Goal: Information Seeking & Learning: Learn about a topic

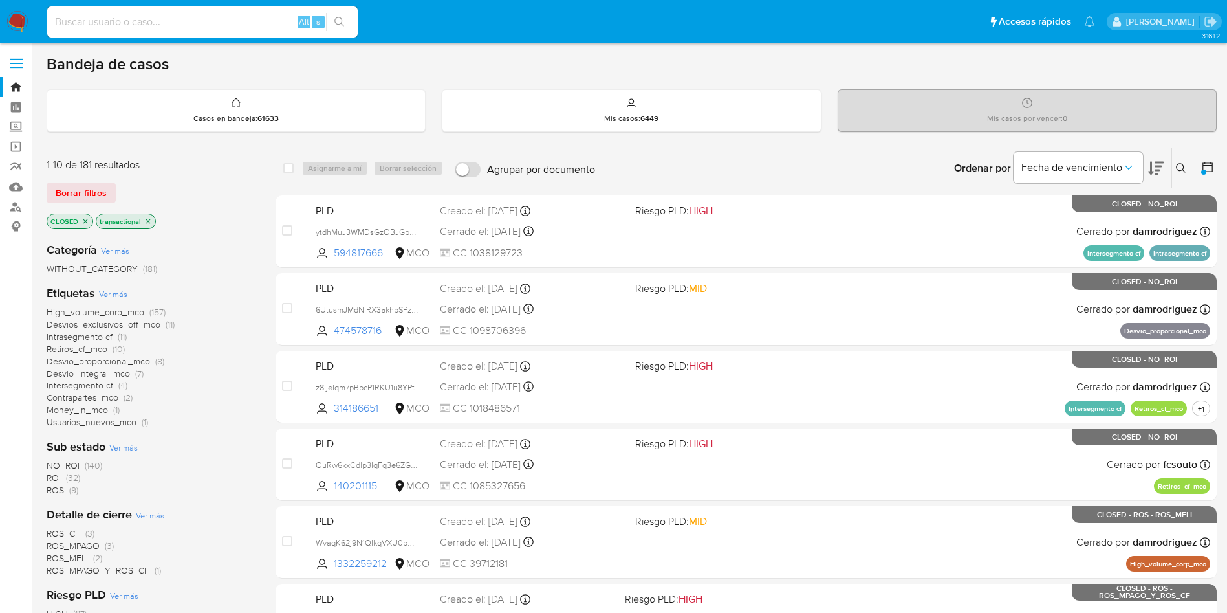
scroll to position [97, 0]
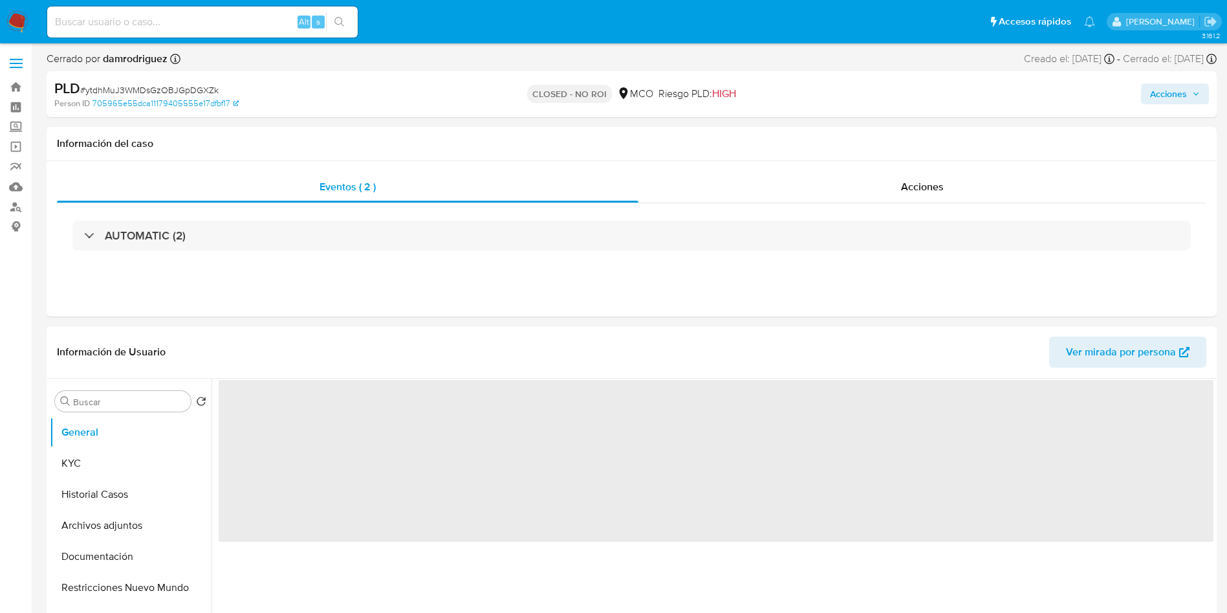
select select "10"
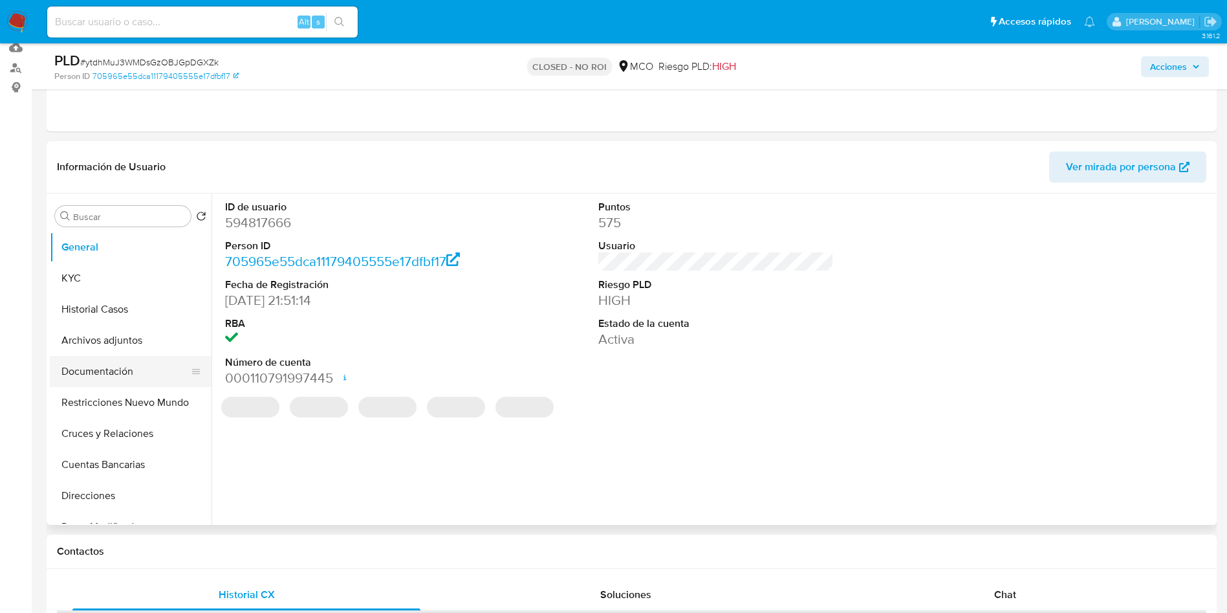
scroll to position [194, 0]
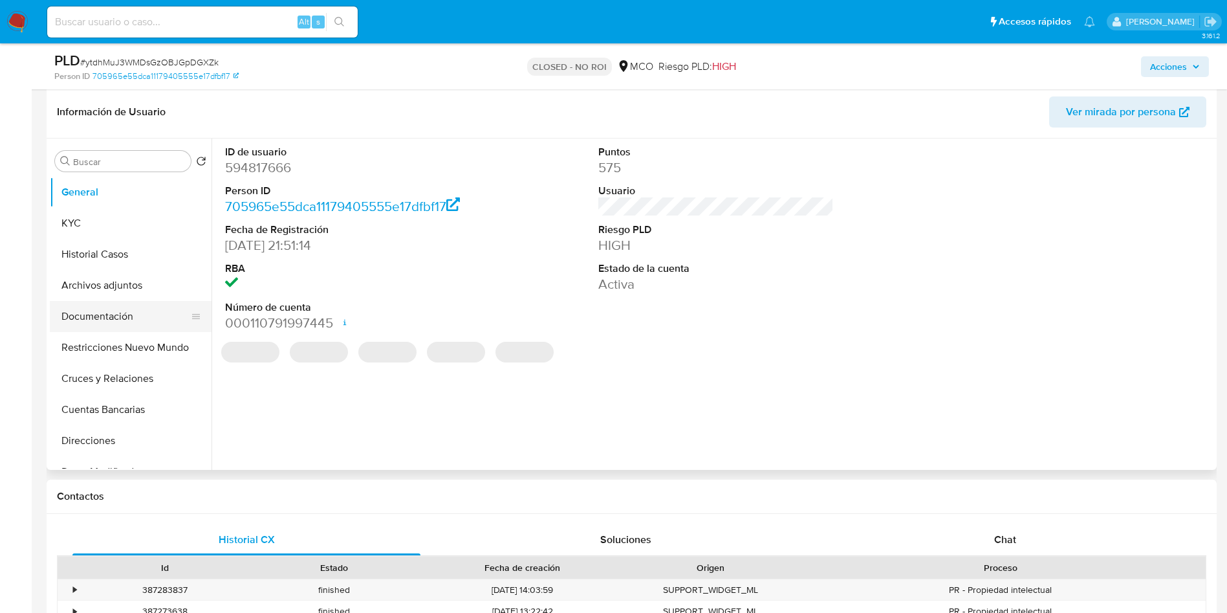
click at [85, 313] on button "Documentación" at bounding box center [125, 316] width 151 height 31
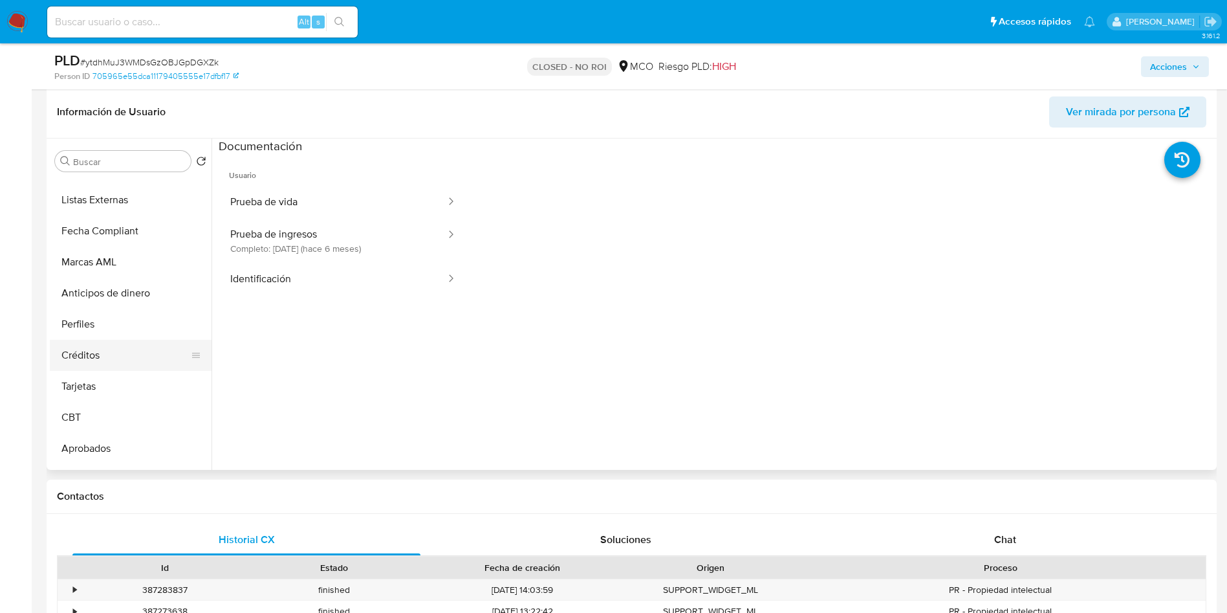
scroll to position [609, 0]
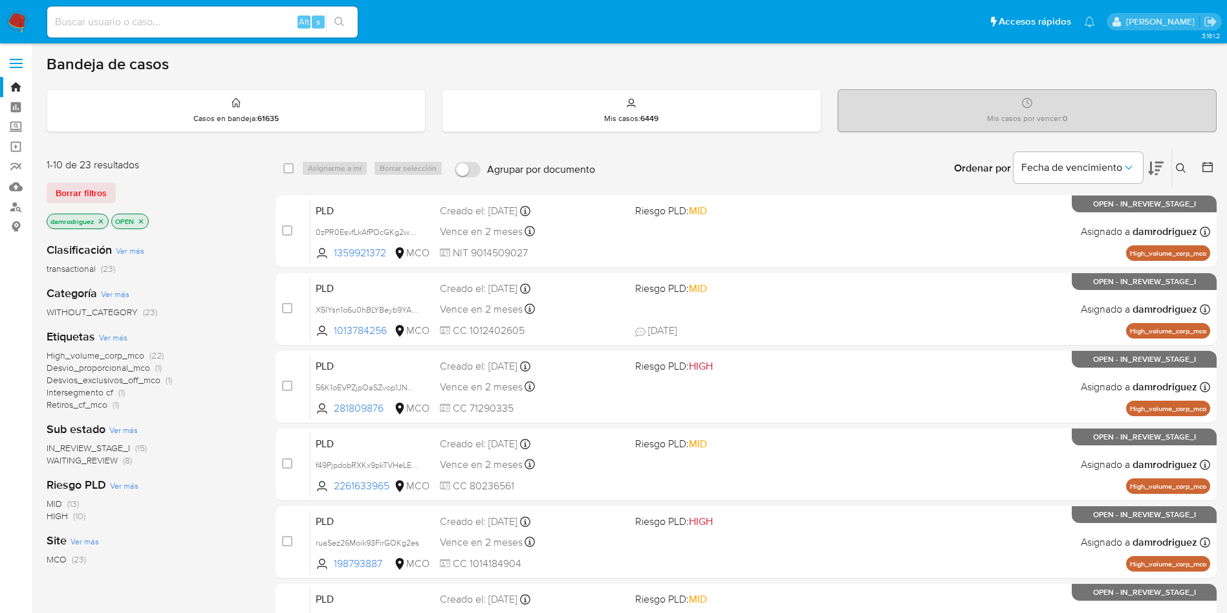
click at [190, 27] on input at bounding box center [202, 22] width 311 height 17
paste input "2582716442"
type input "2582716442"
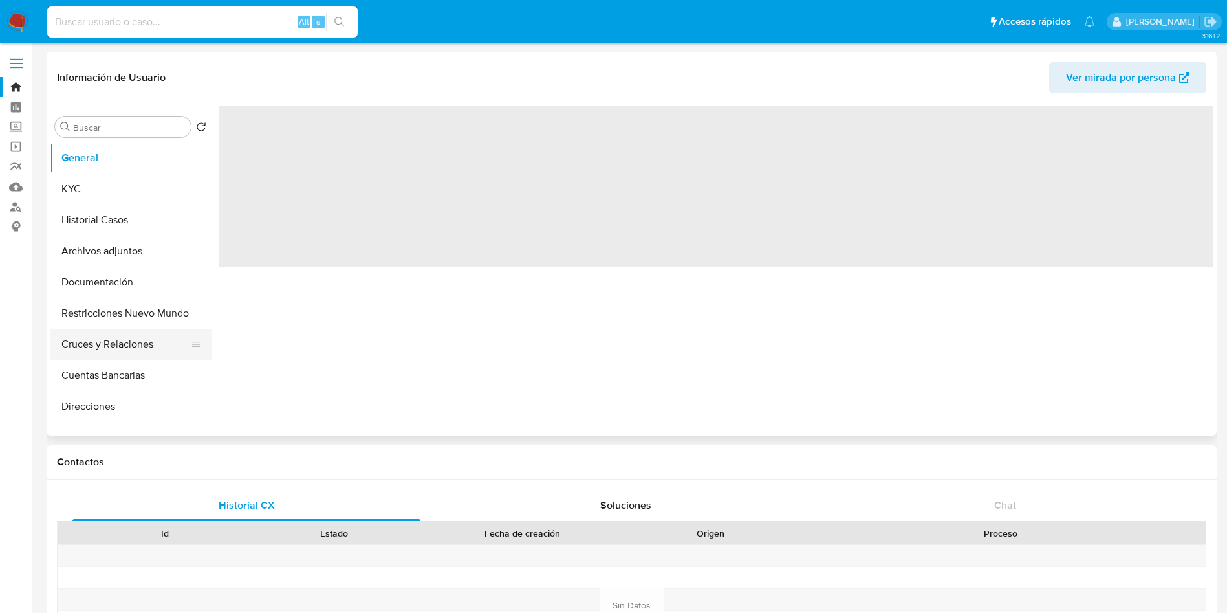
click at [146, 351] on button "Cruces y Relaciones" at bounding box center [125, 344] width 151 height 31
select select "10"
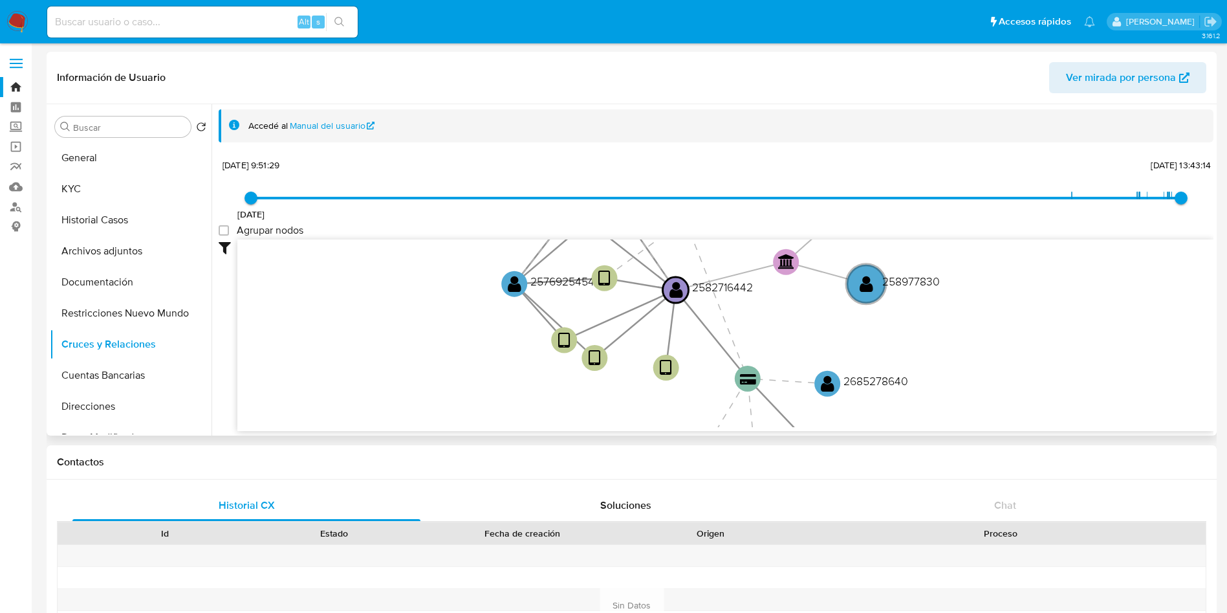
drag, startPoint x: 523, startPoint y: 301, endPoint x: 489, endPoint y: 347, distance: 57.3
click at [489, 347] on icon "device-688384261649a660241e5d39  user-2576925454  2576925454 user-2582716442 …" at bounding box center [725, 333] width 976 height 188
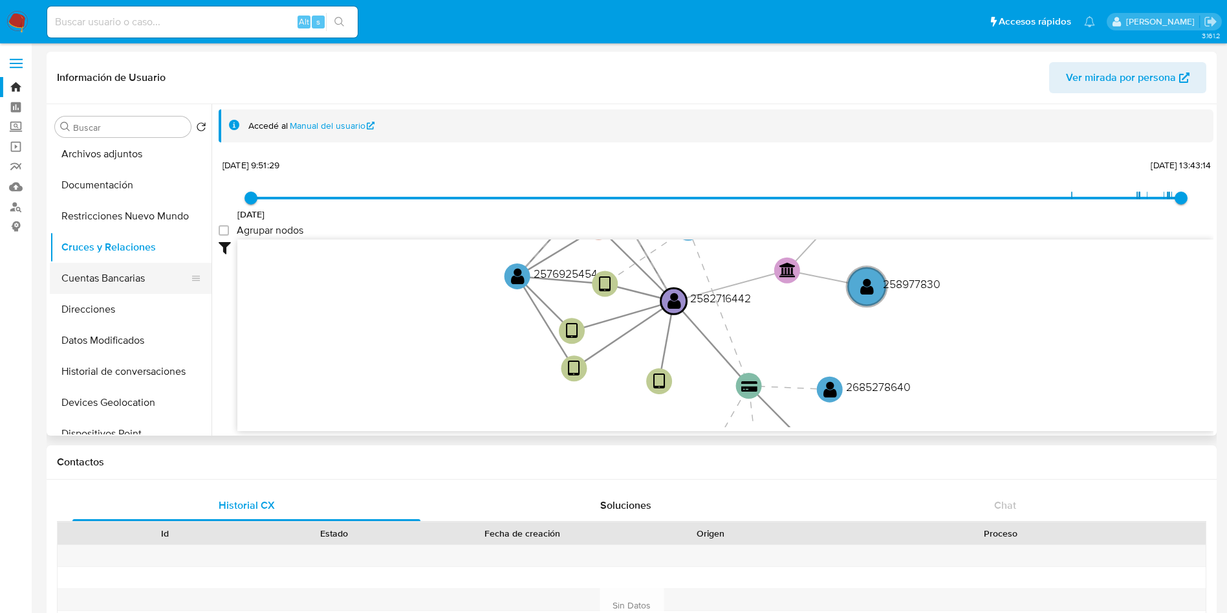
scroll to position [194, 0]
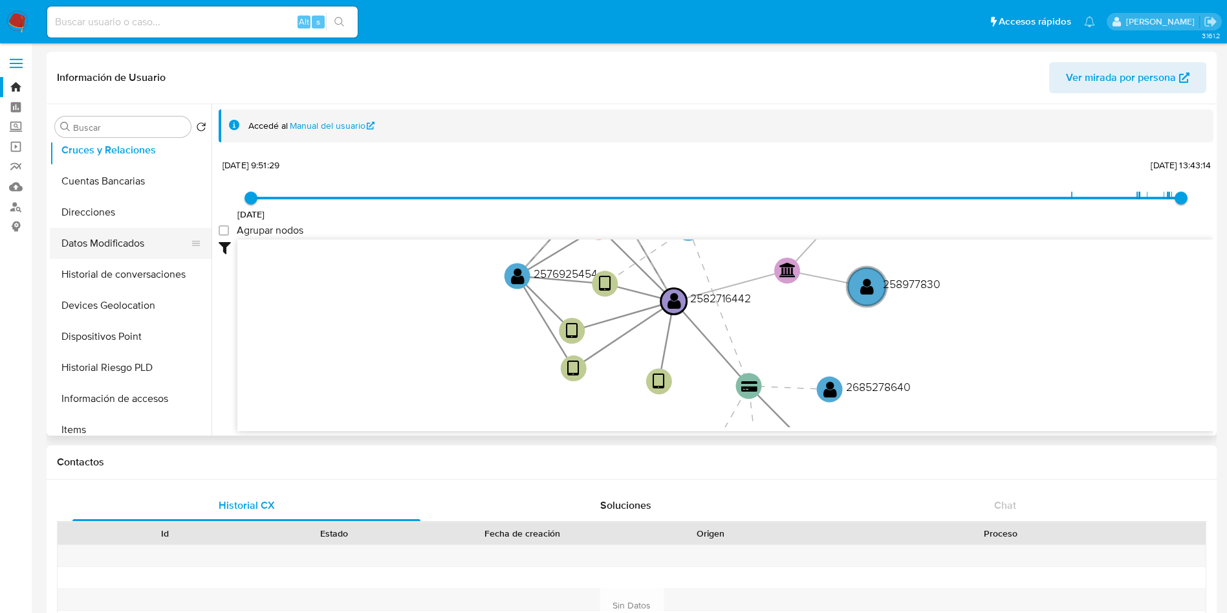
click at [123, 239] on button "Datos Modificados" at bounding box center [125, 243] width 151 height 31
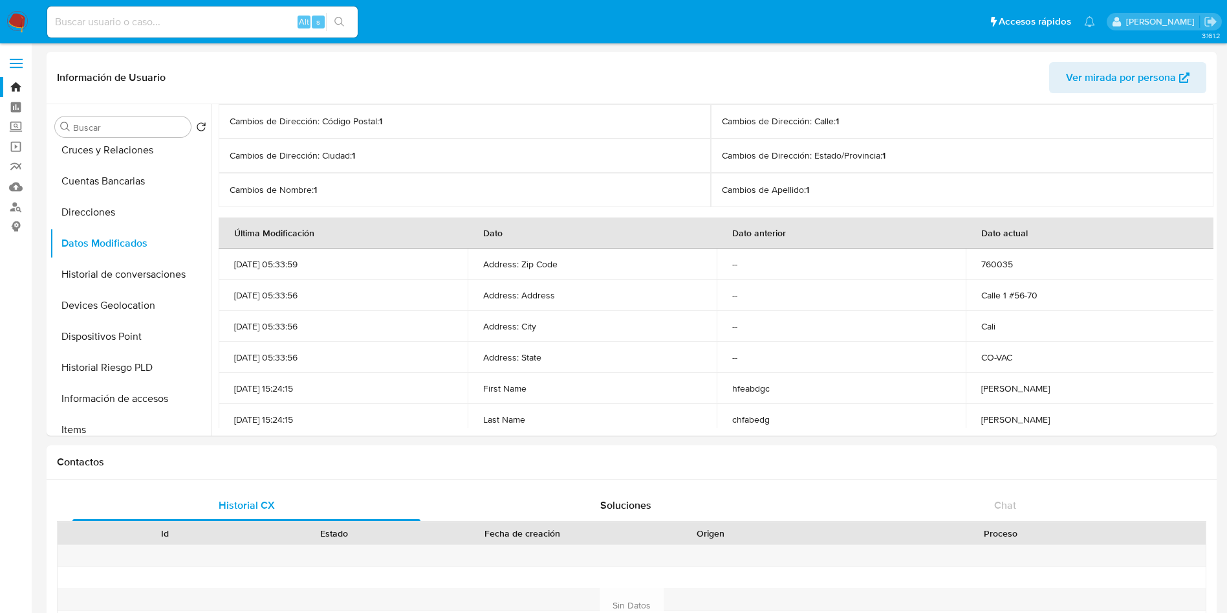
click at [36, 25] on nav "Pausado Ver notificaciones Alt s Accesos rápidos Presiona las siguientes teclas…" at bounding box center [613, 21] width 1227 height 43
drag, startPoint x: 28, startPoint y: 23, endPoint x: 45, endPoint y: 15, distance: 18.5
click at [27, 23] on img at bounding box center [17, 22] width 22 height 22
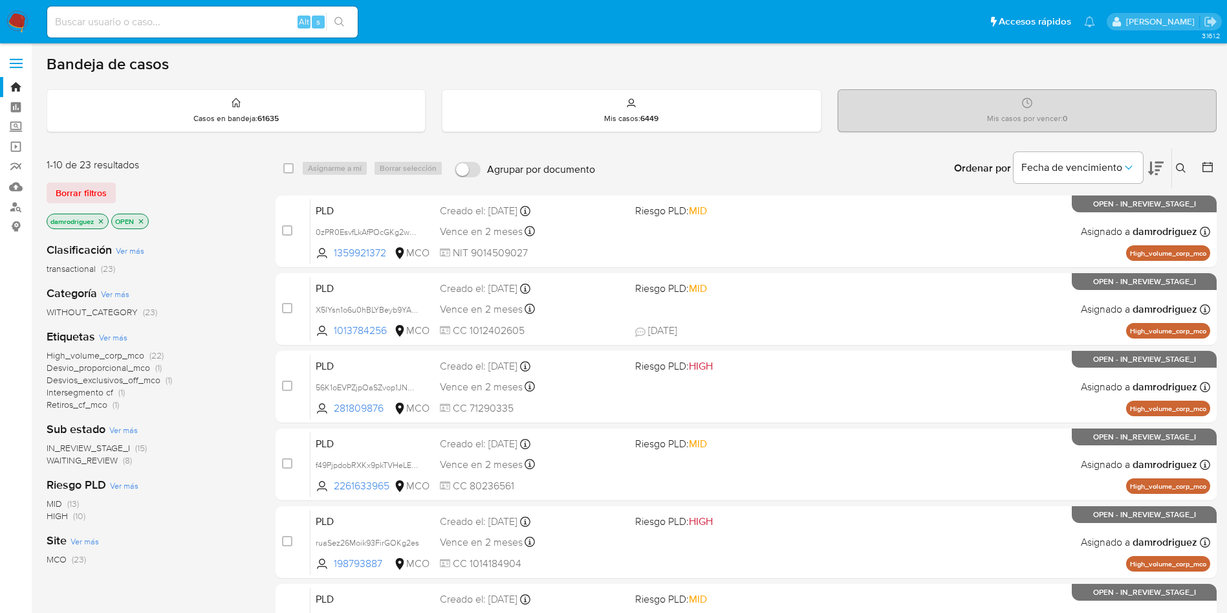
click at [237, 243] on div "Clasificación Ver más transactional (23)" at bounding box center [151, 258] width 208 height 33
click at [1212, 168] on icon at bounding box center [1207, 166] width 13 height 13
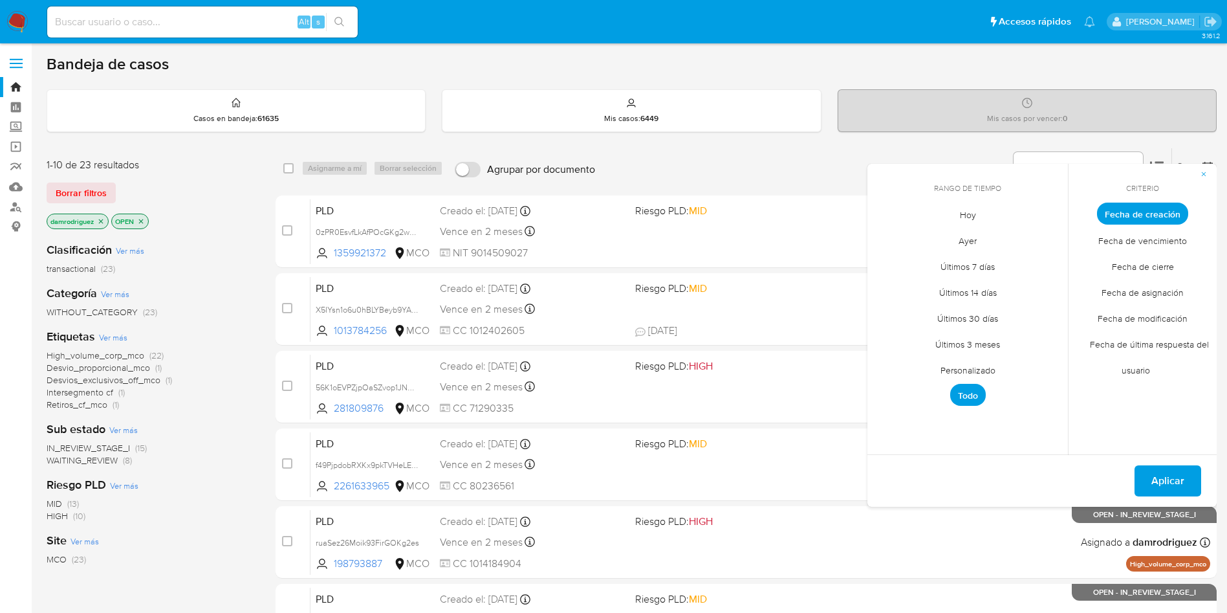
click at [975, 365] on span "Personalizado" at bounding box center [968, 369] width 82 height 27
click at [886, 237] on icon "Mes anterior" at bounding box center [886, 237] width 5 height 9
click at [967, 312] on button "10" at bounding box center [967, 311] width 21 height 21
click at [1042, 312] on button "13" at bounding box center [1045, 311] width 21 height 21
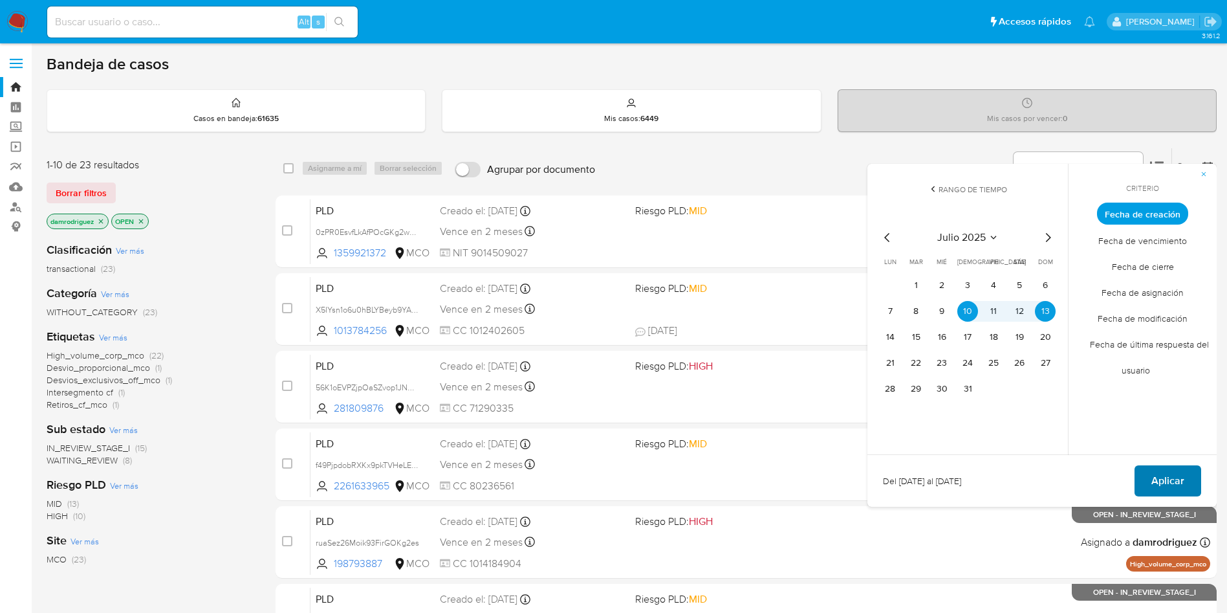
click at [1158, 478] on span "Aplicar" at bounding box center [1167, 480] width 33 height 28
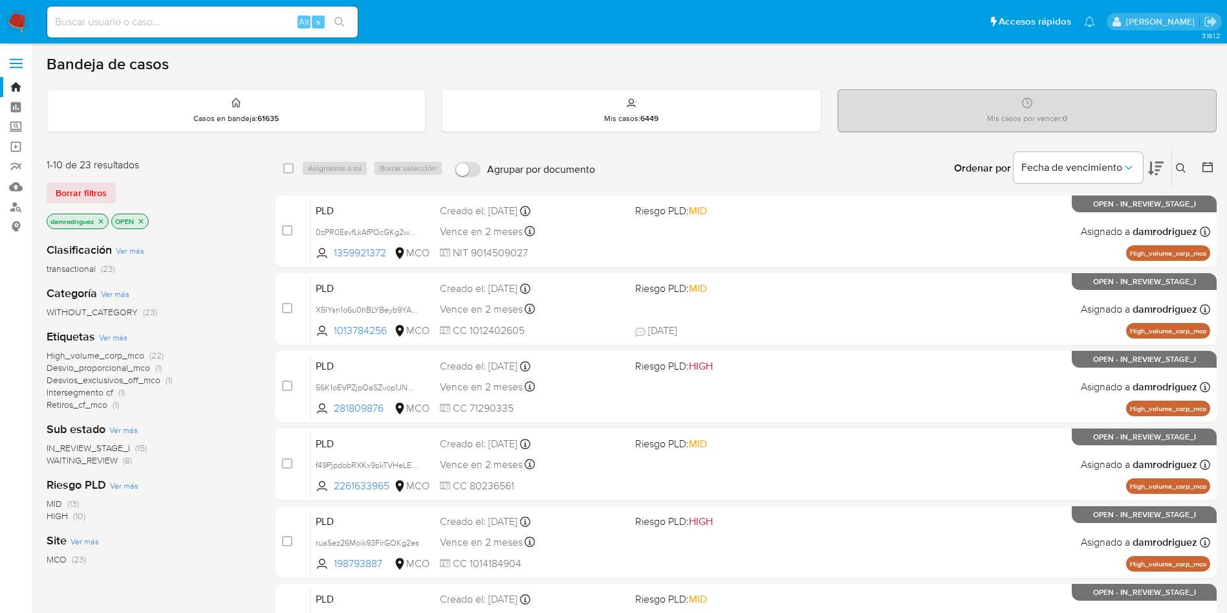
click at [1212, 168] on icon at bounding box center [1207, 166] width 13 height 13
click at [1207, 165] on icon at bounding box center [1208, 167] width 10 height 10
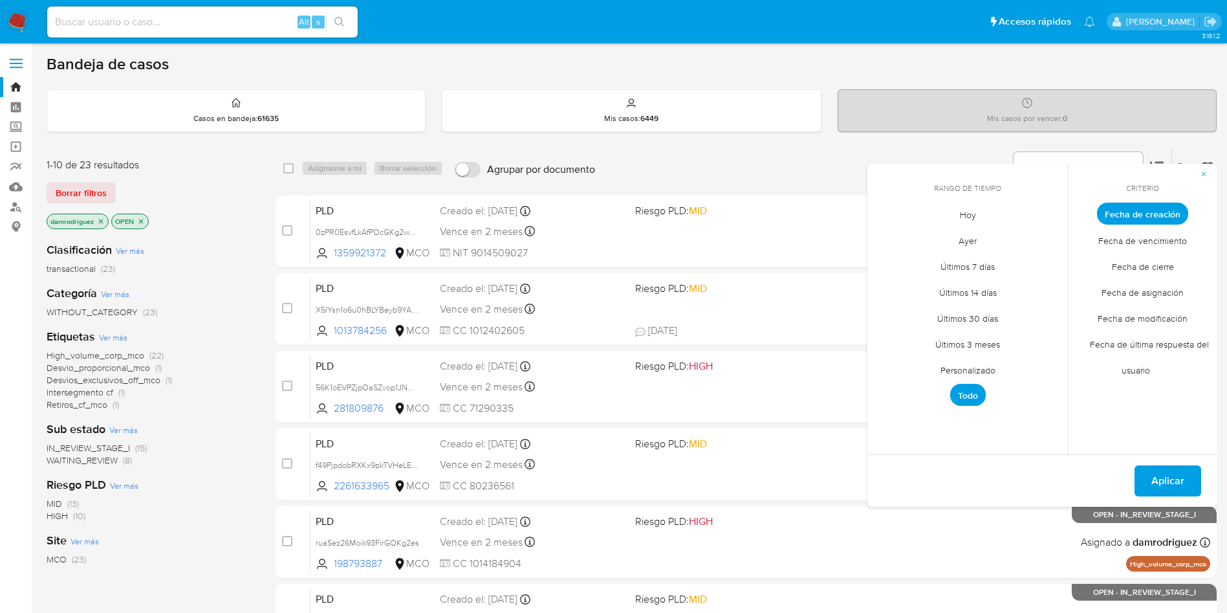
click at [969, 375] on span "Personalizado" at bounding box center [968, 369] width 82 height 27
click at [891, 239] on icon "Mes anterior" at bounding box center [888, 238] width 16 height 16
click at [886, 335] on button "11" at bounding box center [890, 337] width 21 height 21
click at [952, 334] on button "13" at bounding box center [942, 337] width 21 height 21
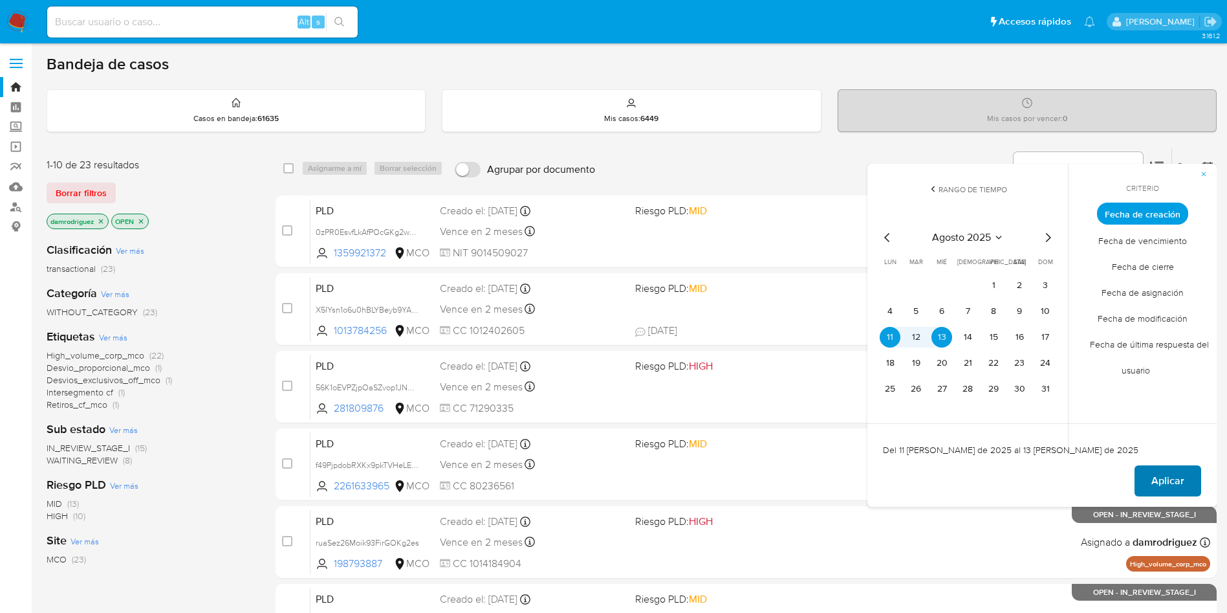
click at [1173, 467] on span "Aplicar" at bounding box center [1167, 480] width 33 height 28
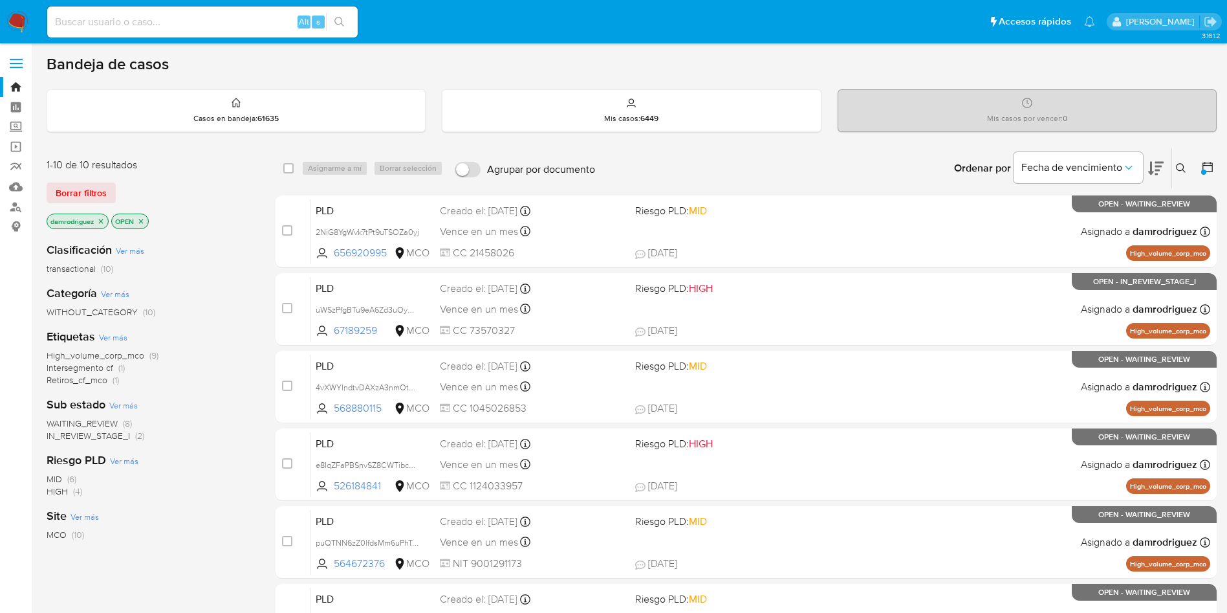
click at [100, 219] on icon "close-filter" at bounding box center [101, 221] width 8 height 8
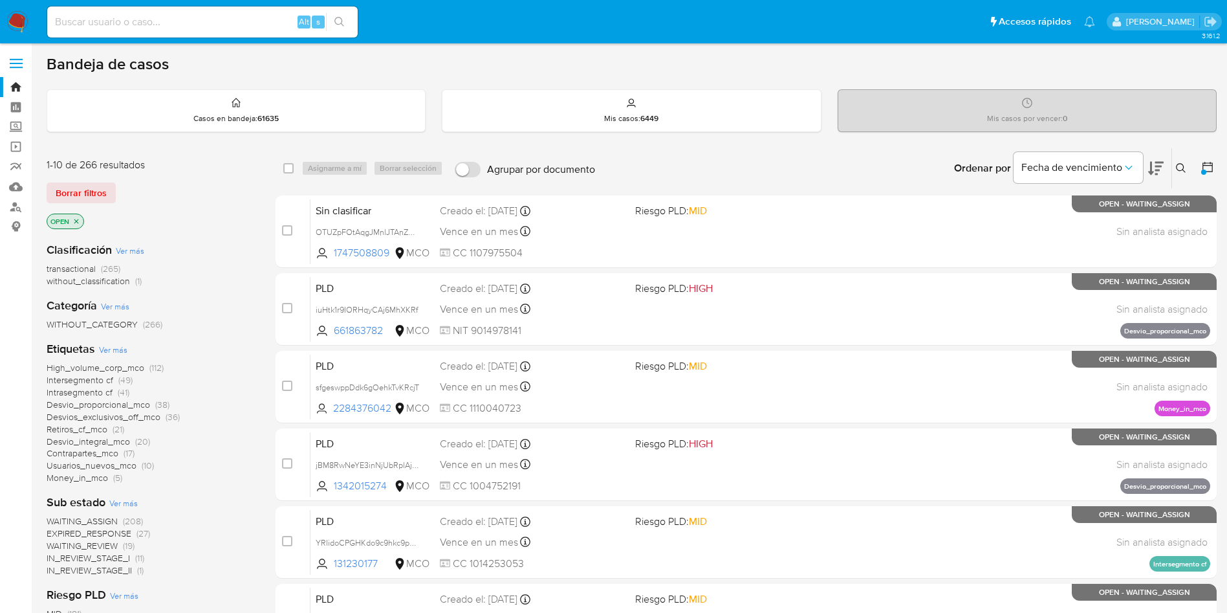
click at [91, 428] on span "Retiros_cf_mco" at bounding box center [77, 428] width 61 height 13
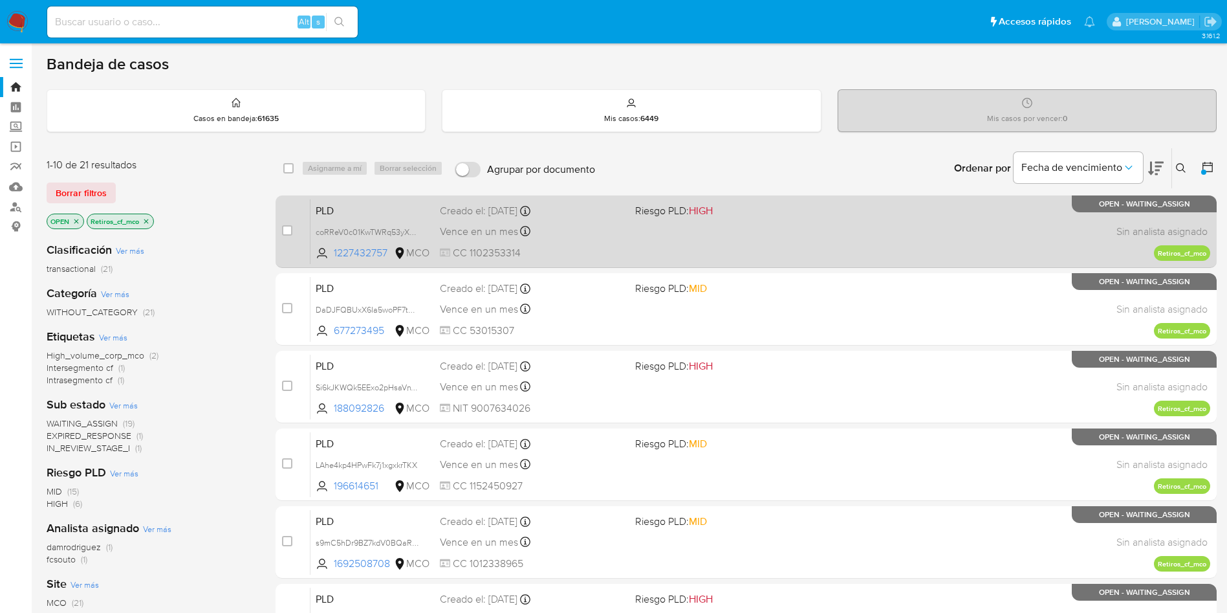
click at [340, 195] on div "case-item-checkbox No es posible asignar el caso PLD coRReV0c01KwTWRq53yXeV10 1…" at bounding box center [746, 231] width 941 height 72
click at [344, 209] on span "PLD" at bounding box center [373, 209] width 114 height 17
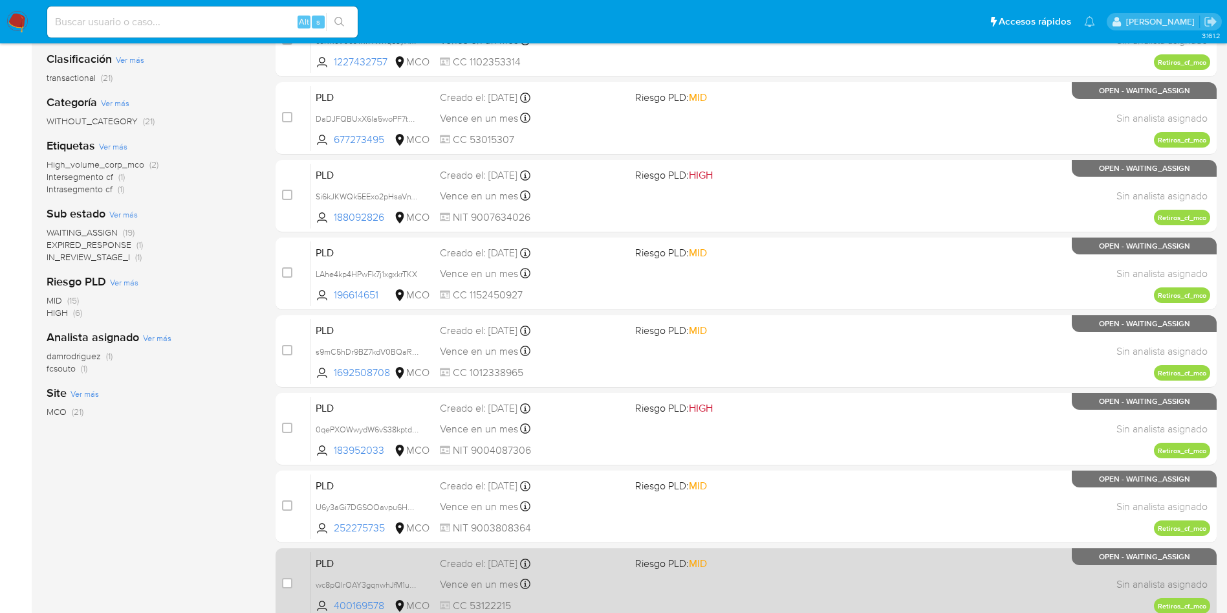
scroll to position [388, 0]
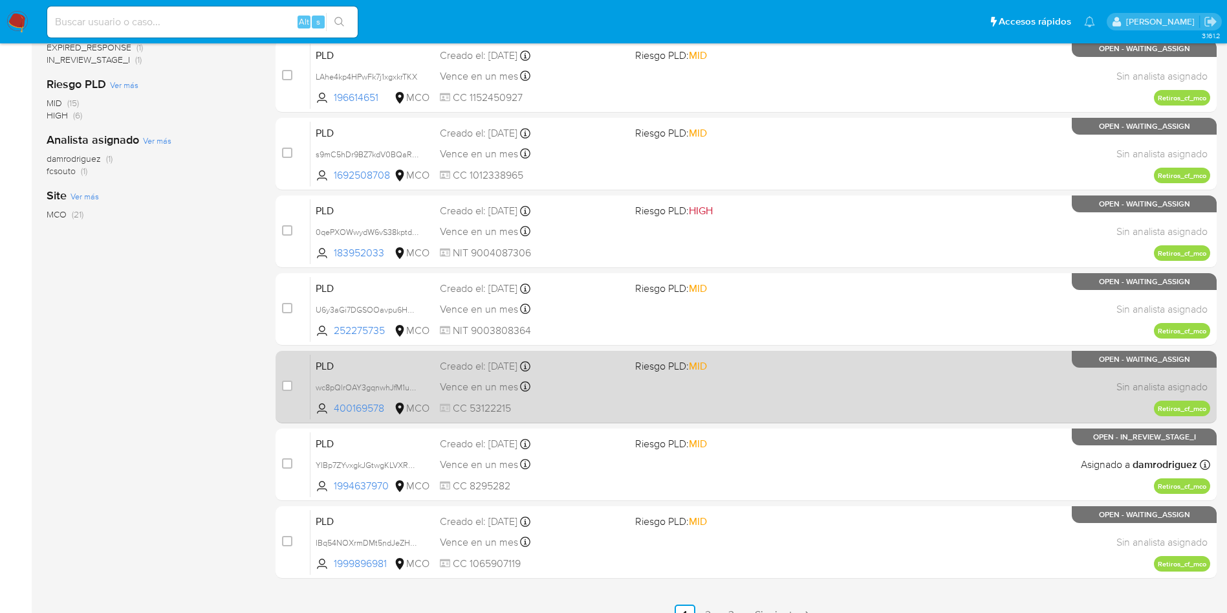
click at [325, 362] on span "PLD" at bounding box center [373, 364] width 114 height 17
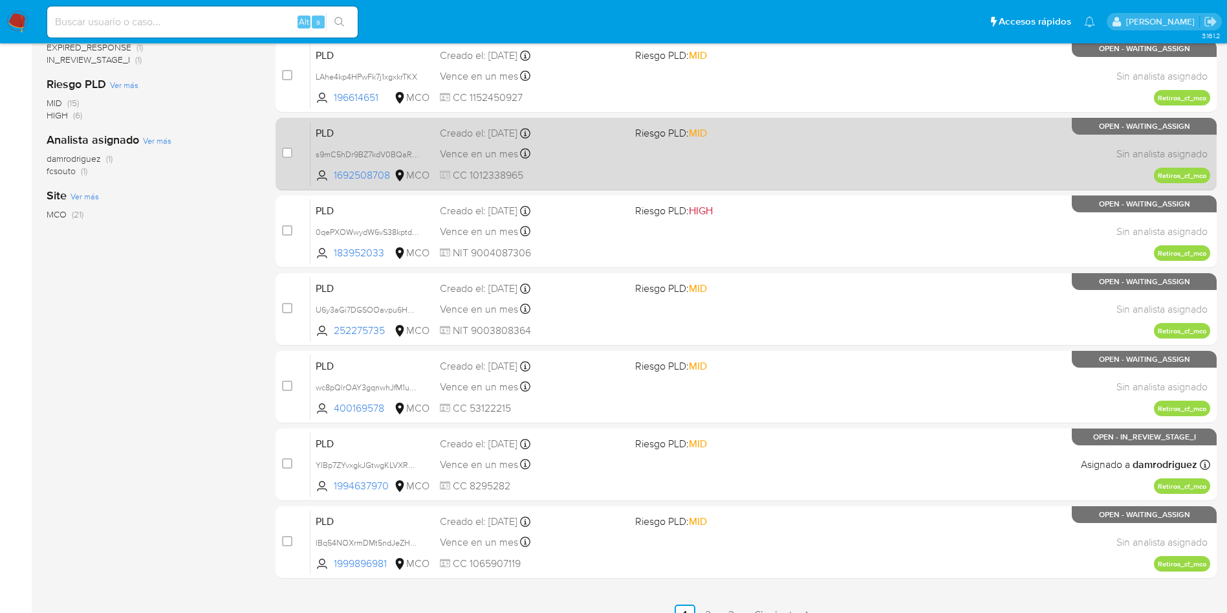
click at [353, 130] on span "PLD" at bounding box center [373, 132] width 114 height 17
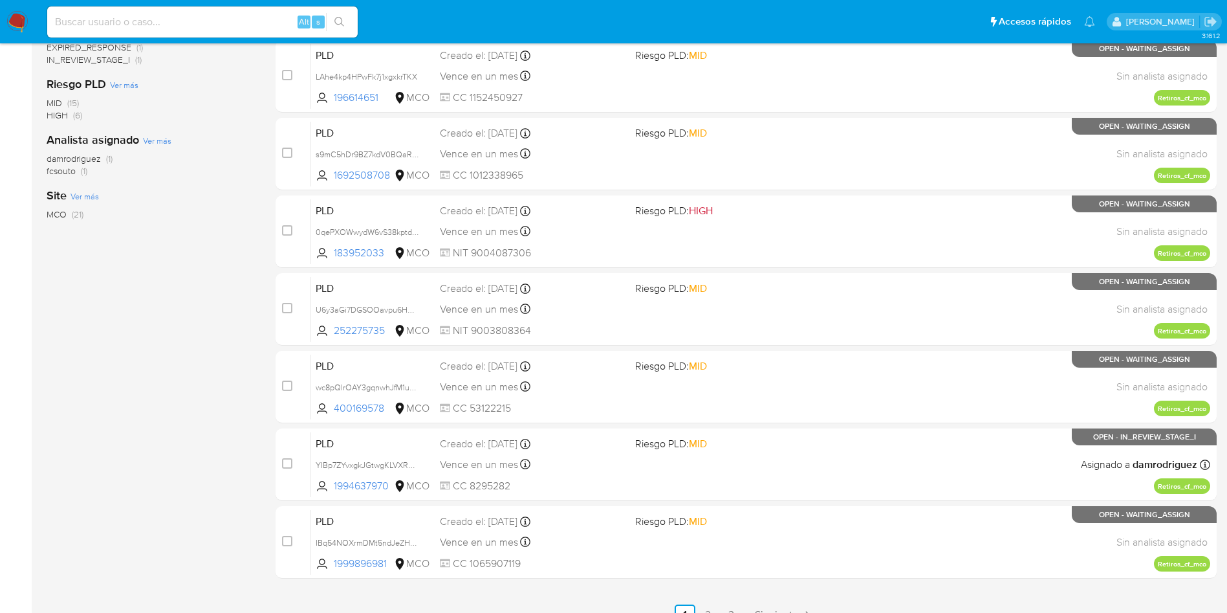
scroll to position [0, 0]
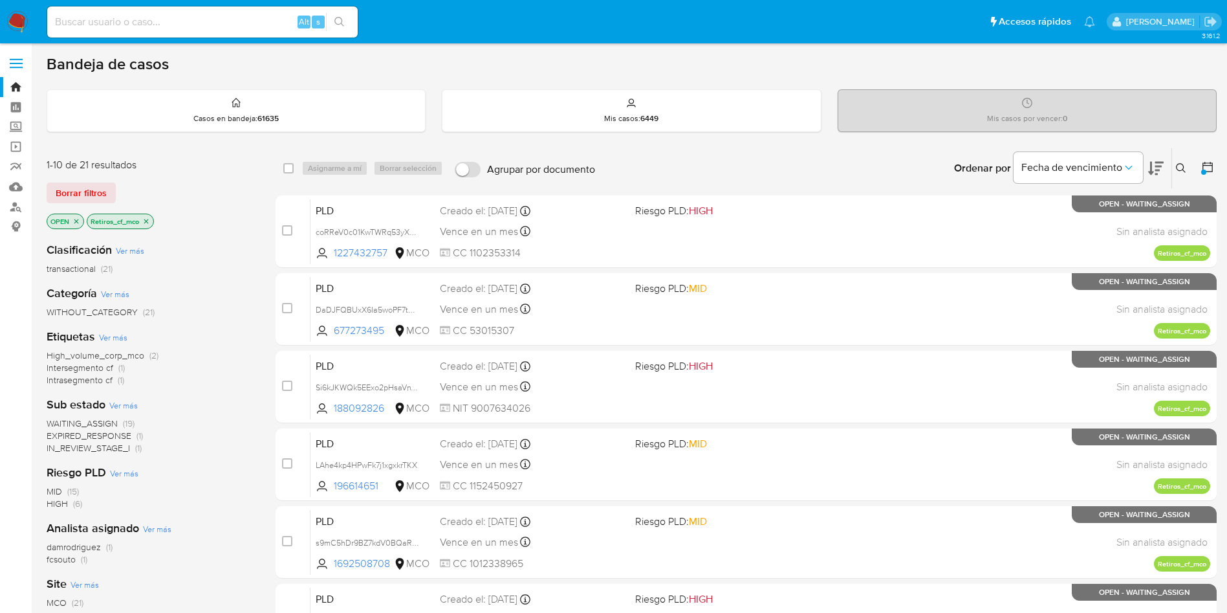
click at [150, 221] on icon "close-filter" at bounding box center [146, 221] width 8 height 8
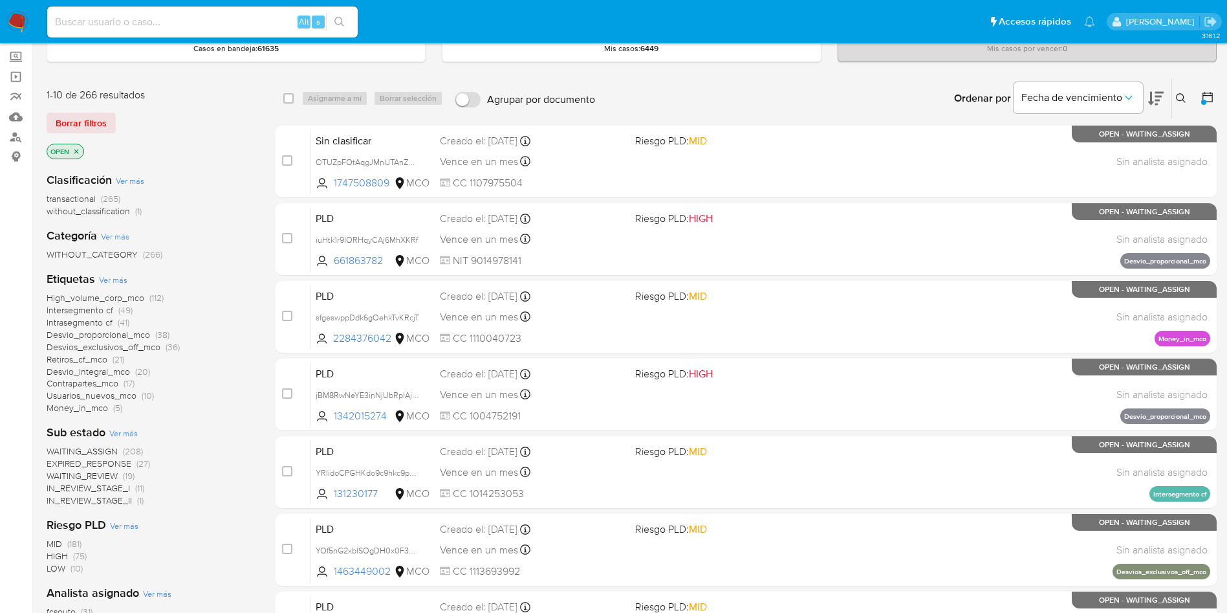
scroll to position [97, 0]
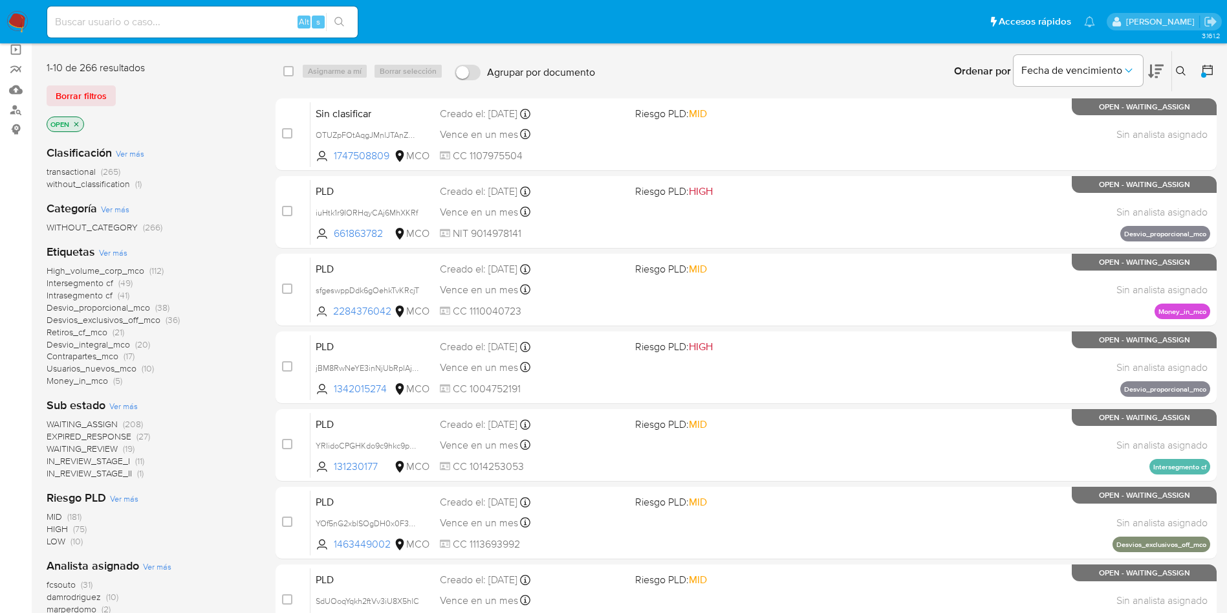
click at [88, 369] on span "Usuarios_nuevos_mco" at bounding box center [92, 368] width 90 height 13
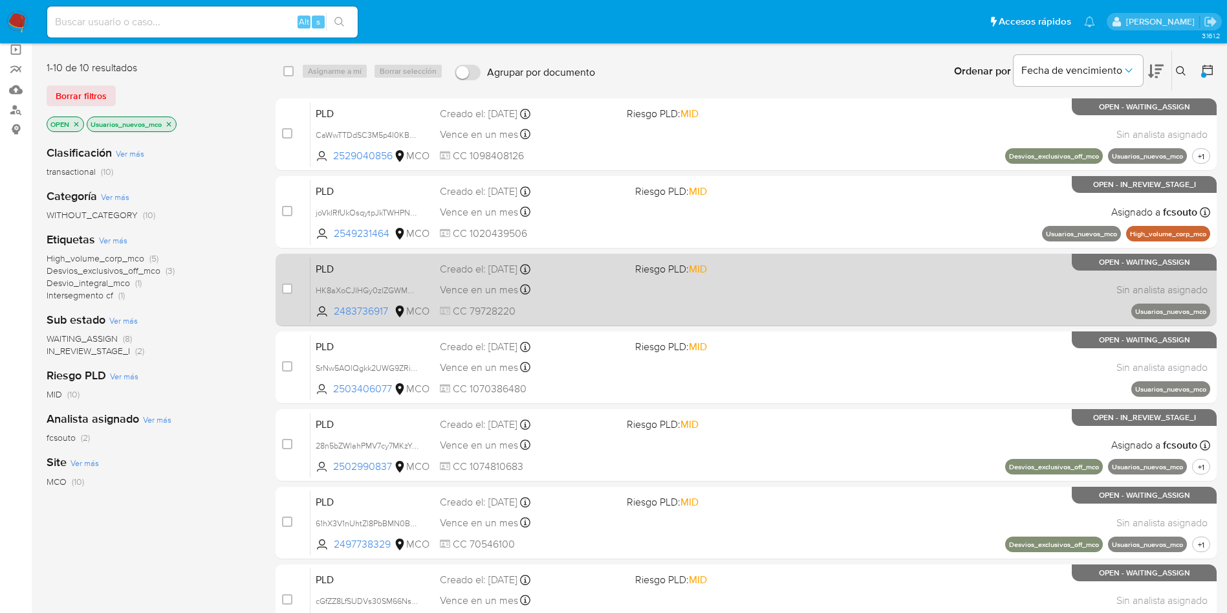
click at [340, 273] on span "PLD" at bounding box center [373, 267] width 114 height 17
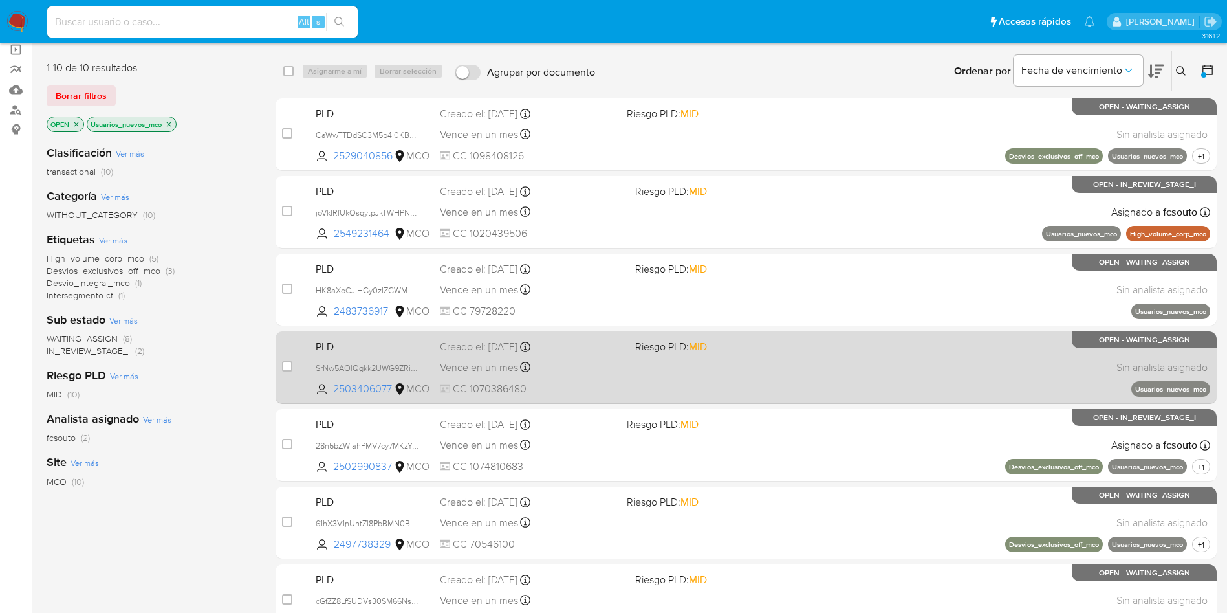
click at [349, 348] on span "PLD" at bounding box center [373, 345] width 114 height 17
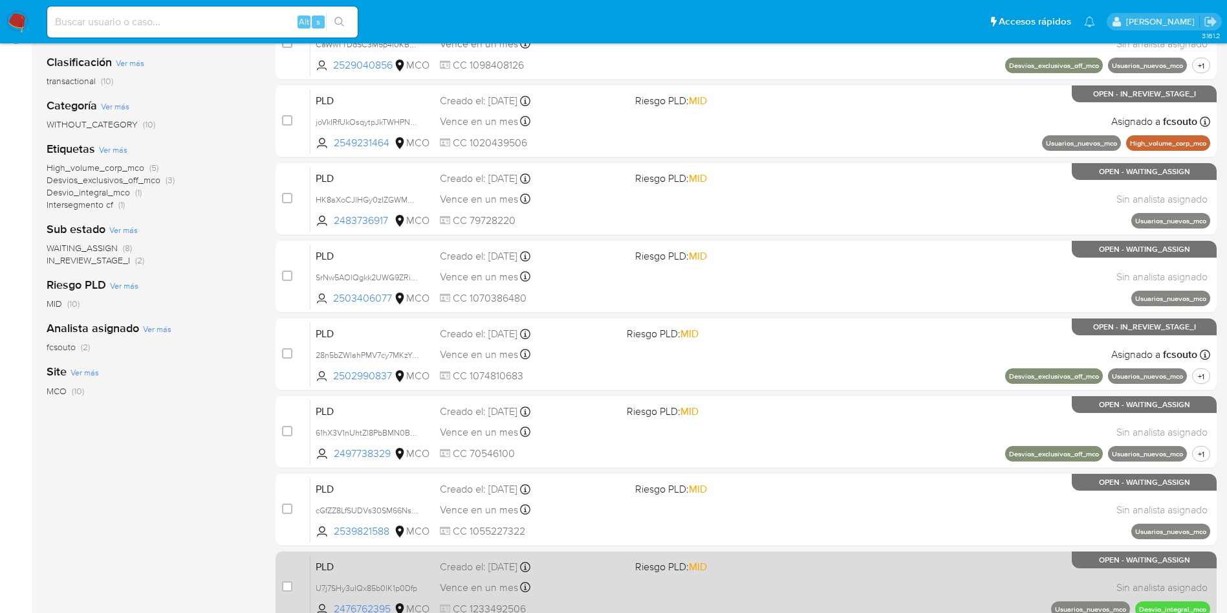
scroll to position [388, 0]
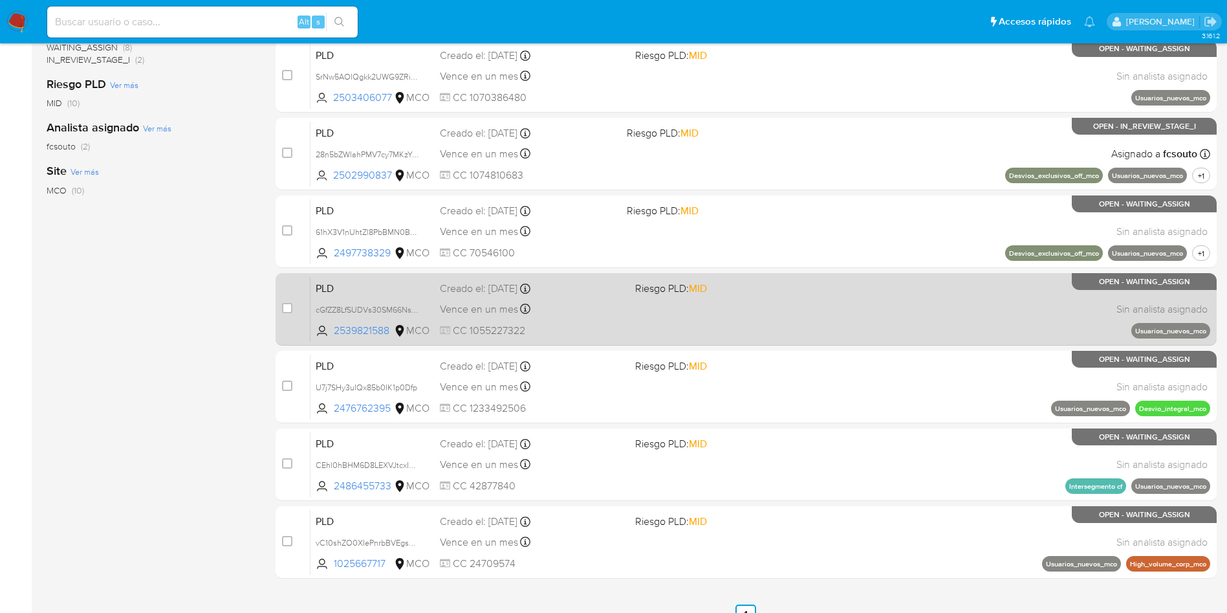
click at [329, 287] on span "PLD" at bounding box center [373, 287] width 114 height 17
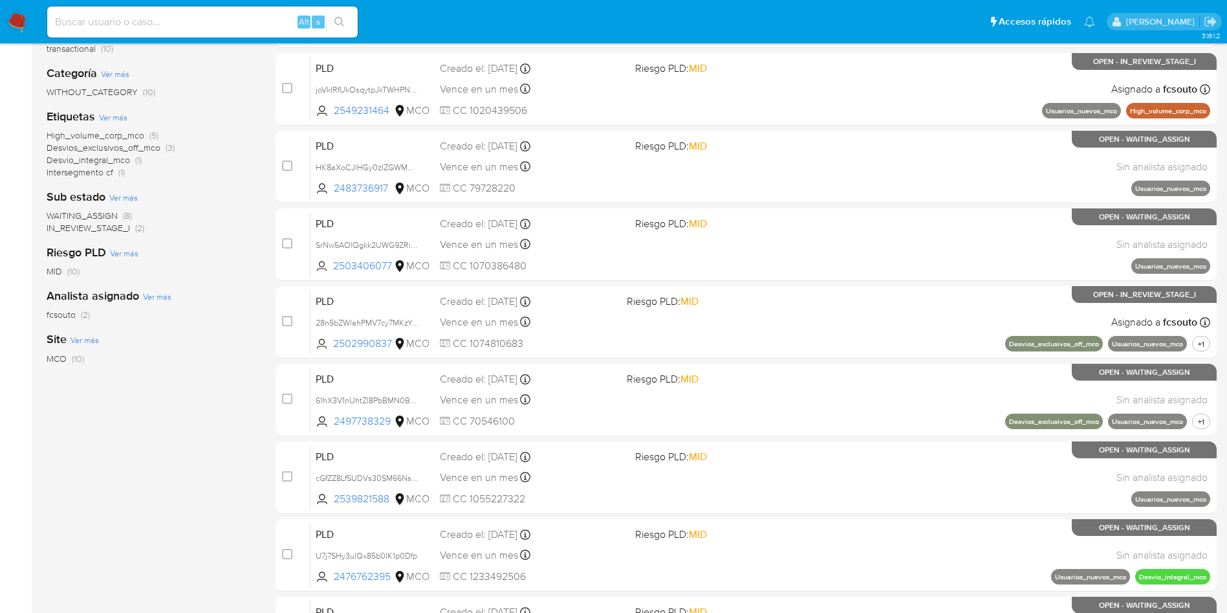
scroll to position [97, 0]
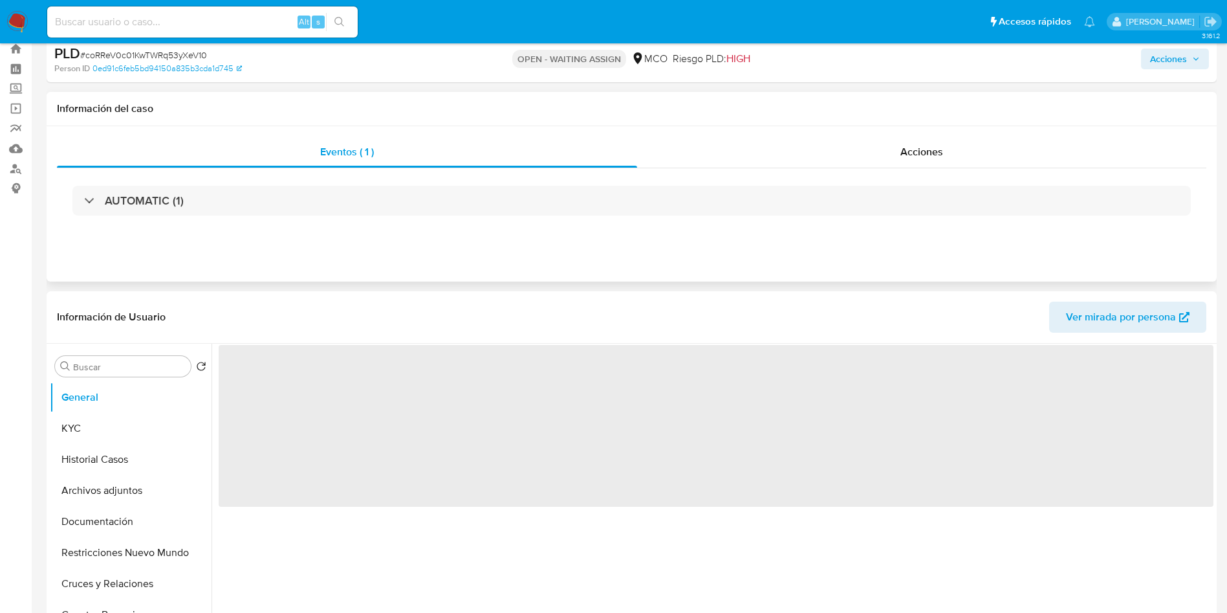
scroll to position [97, 0]
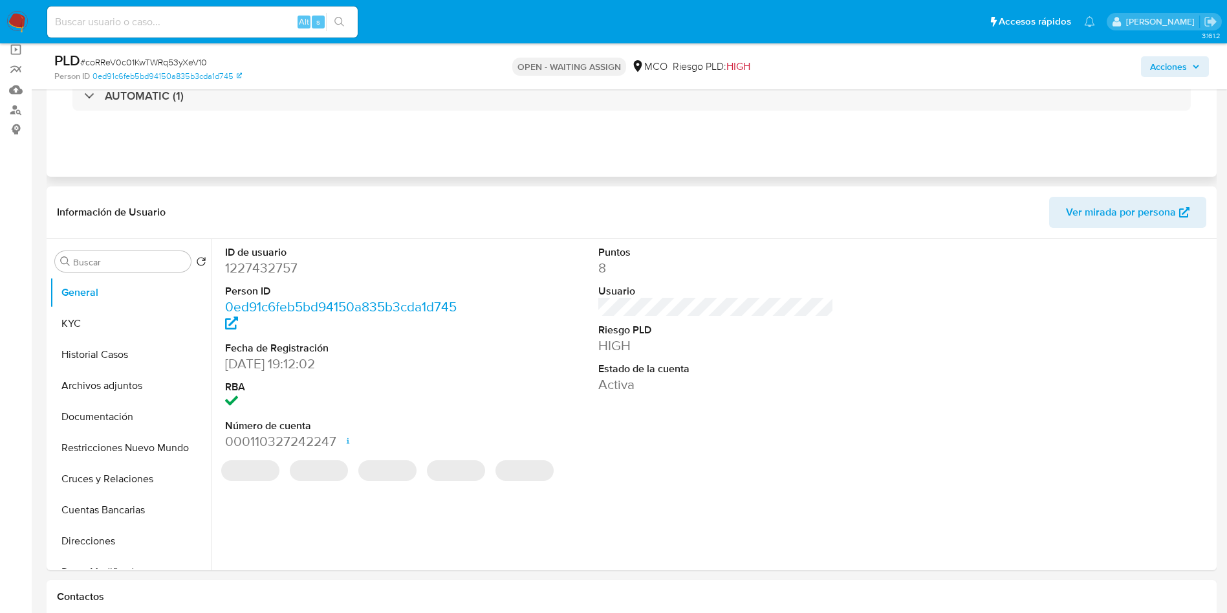
select select "10"
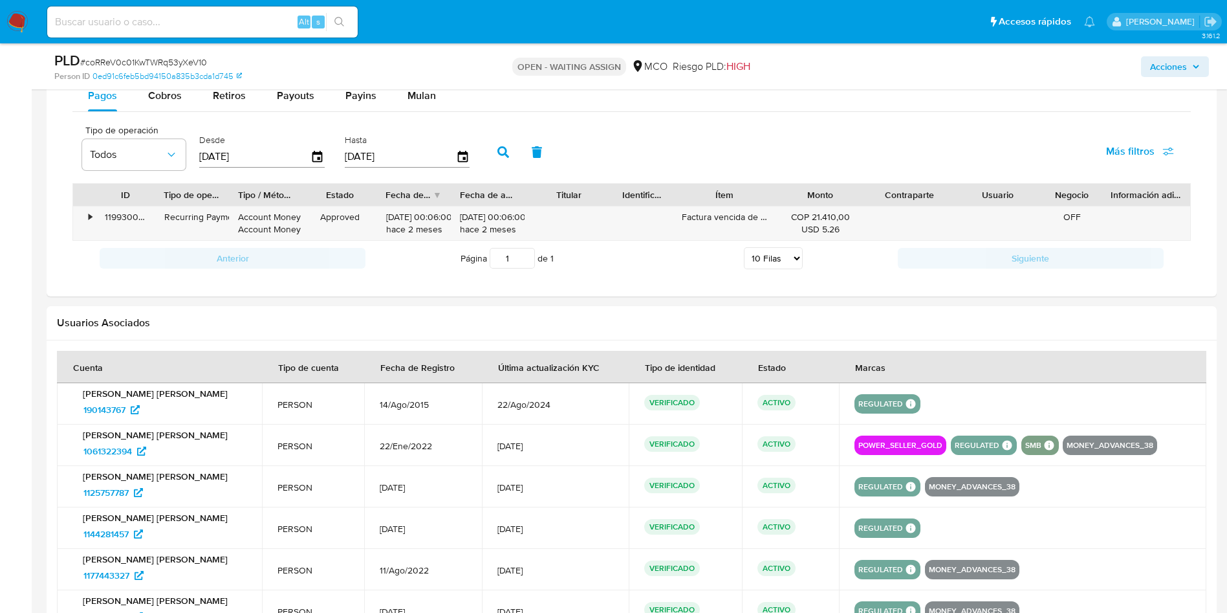
scroll to position [970, 0]
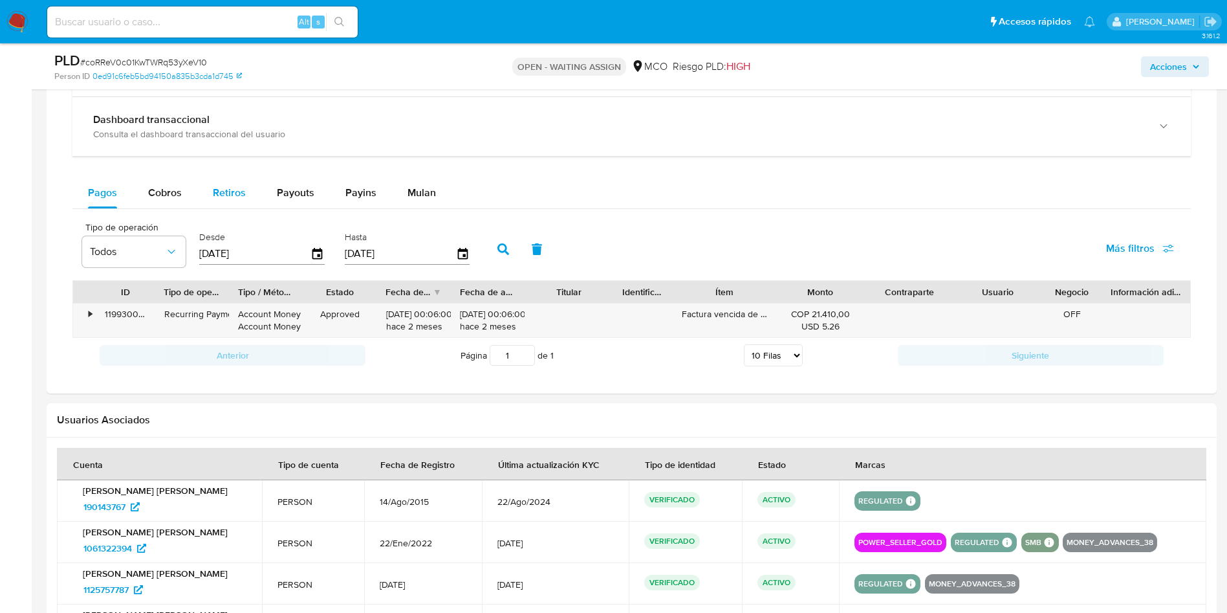
click at [227, 204] on div "Retiros" at bounding box center [229, 192] width 33 height 31
select select "10"
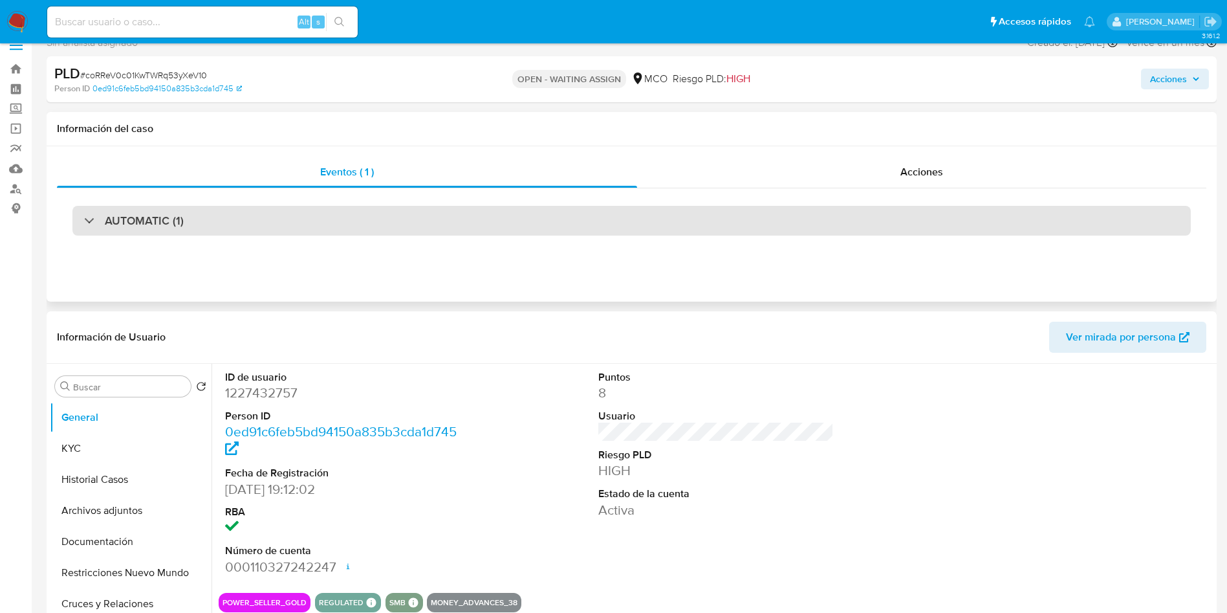
scroll to position [0, 0]
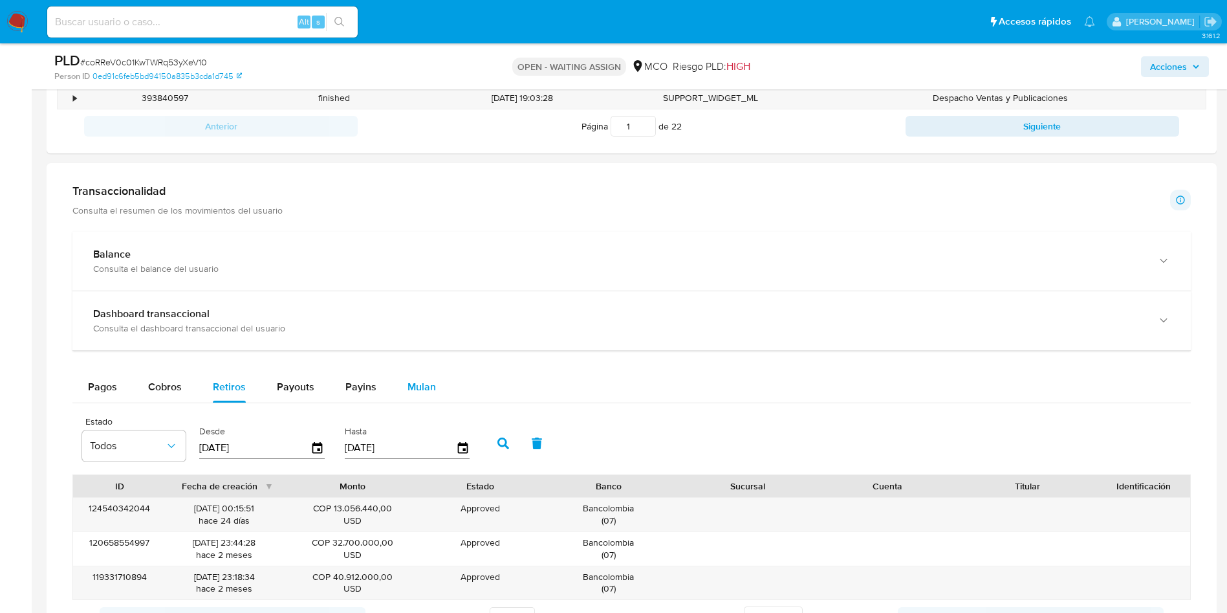
click at [431, 391] on span "Mulan" at bounding box center [422, 386] width 28 height 15
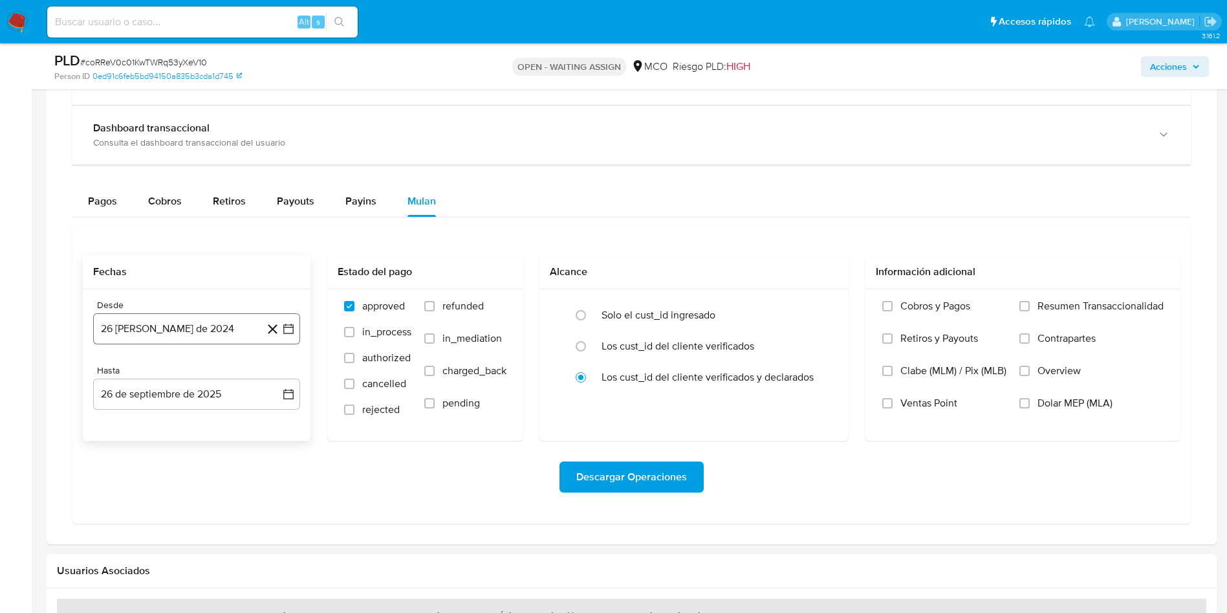
scroll to position [970, 0]
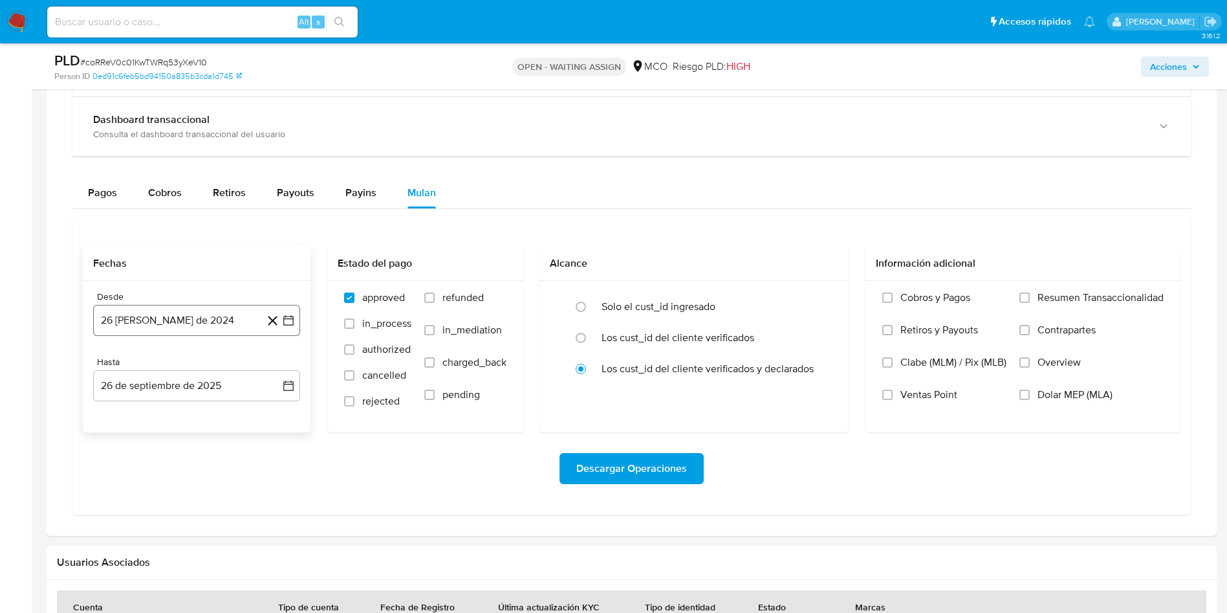
click at [149, 332] on button "26 de agosto de 2024" at bounding box center [196, 320] width 207 height 31
click at [277, 360] on icon "Mes siguiente" at bounding box center [277, 367] width 16 height 16
click at [191, 494] on button "19" at bounding box center [196, 492] width 21 height 21
click at [171, 383] on button "26 de septiembre de 2025" at bounding box center [196, 385] width 207 height 31
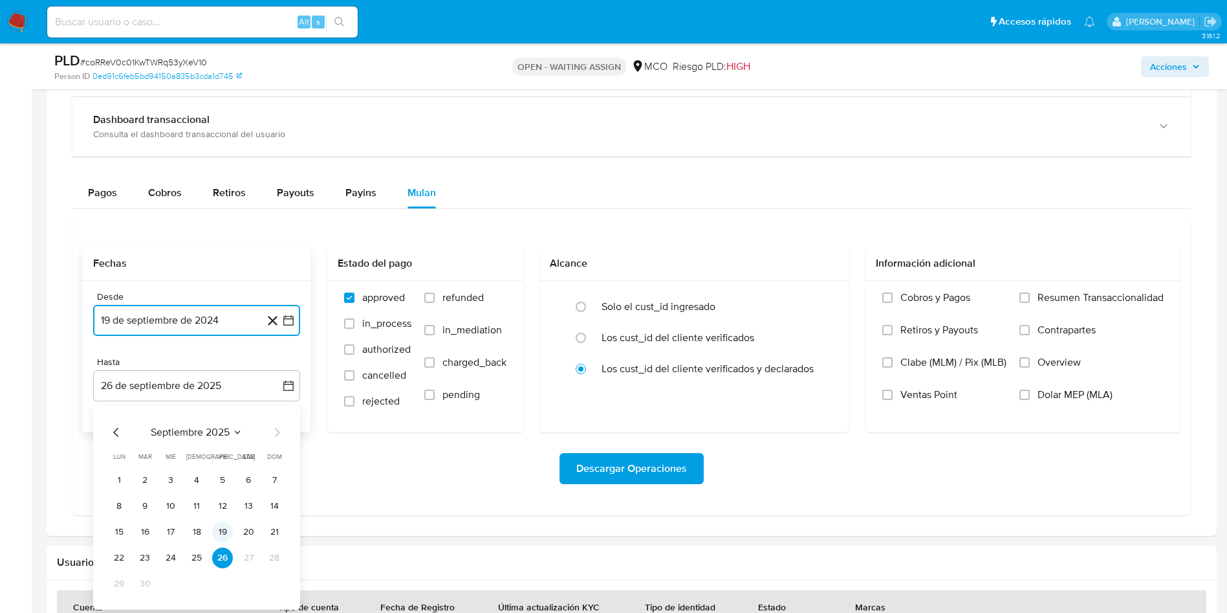
click at [221, 532] on button "19" at bounding box center [222, 531] width 21 height 21
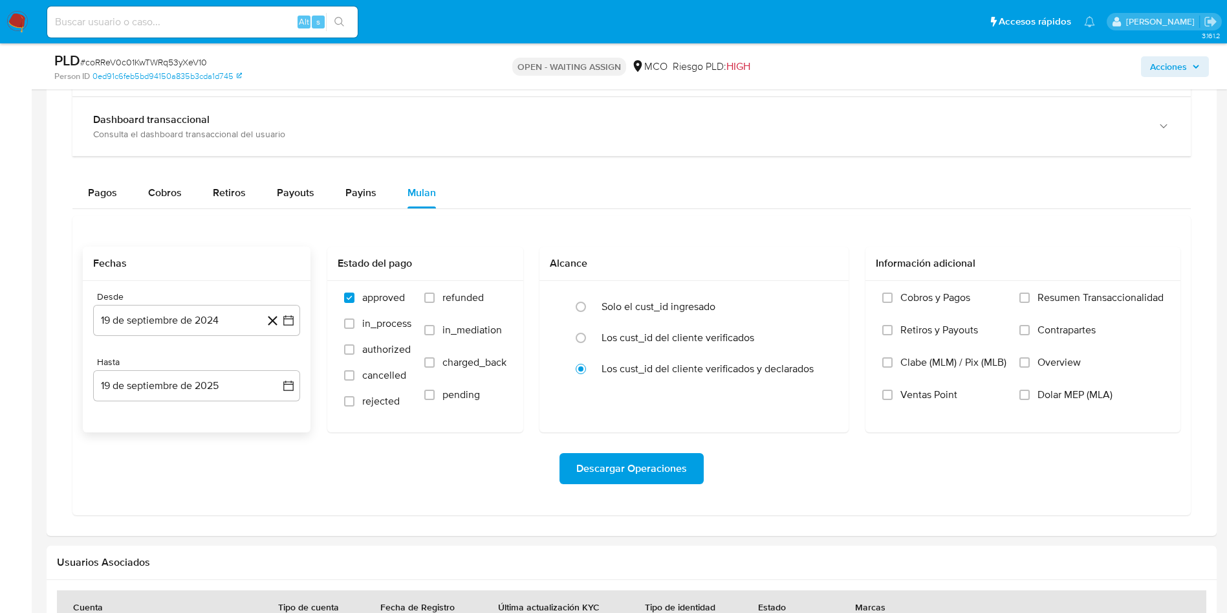
click at [421, 478] on div "Descargar Operaciones" at bounding box center [632, 468] width 1098 height 31
click at [627, 471] on span "Descargar Operaciones" at bounding box center [631, 468] width 111 height 28
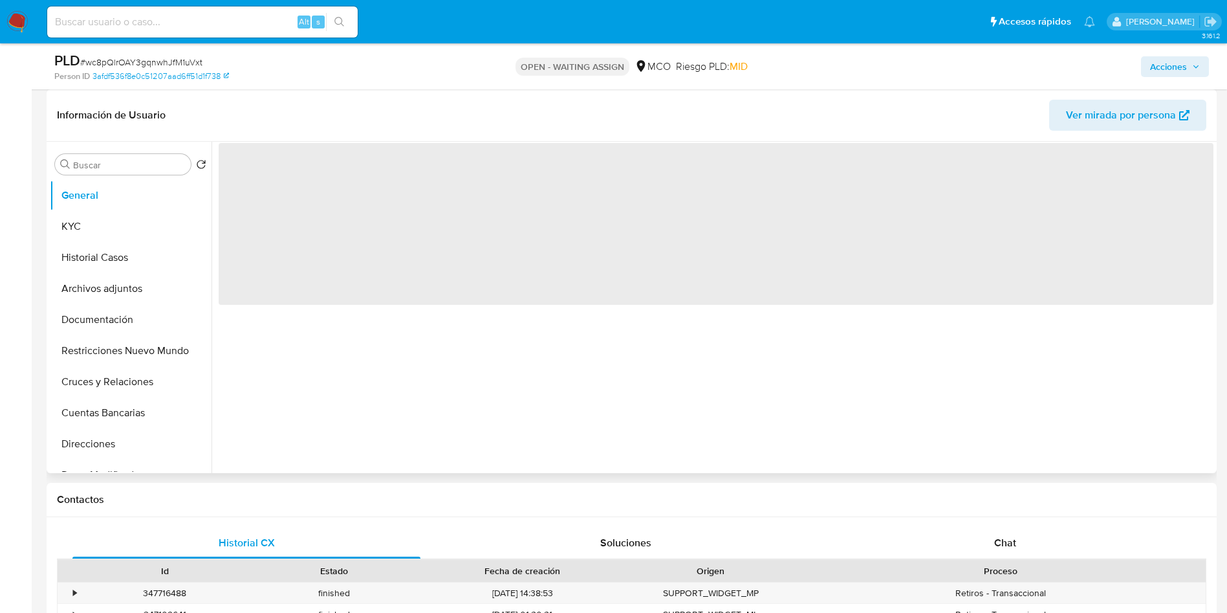
select select "10"
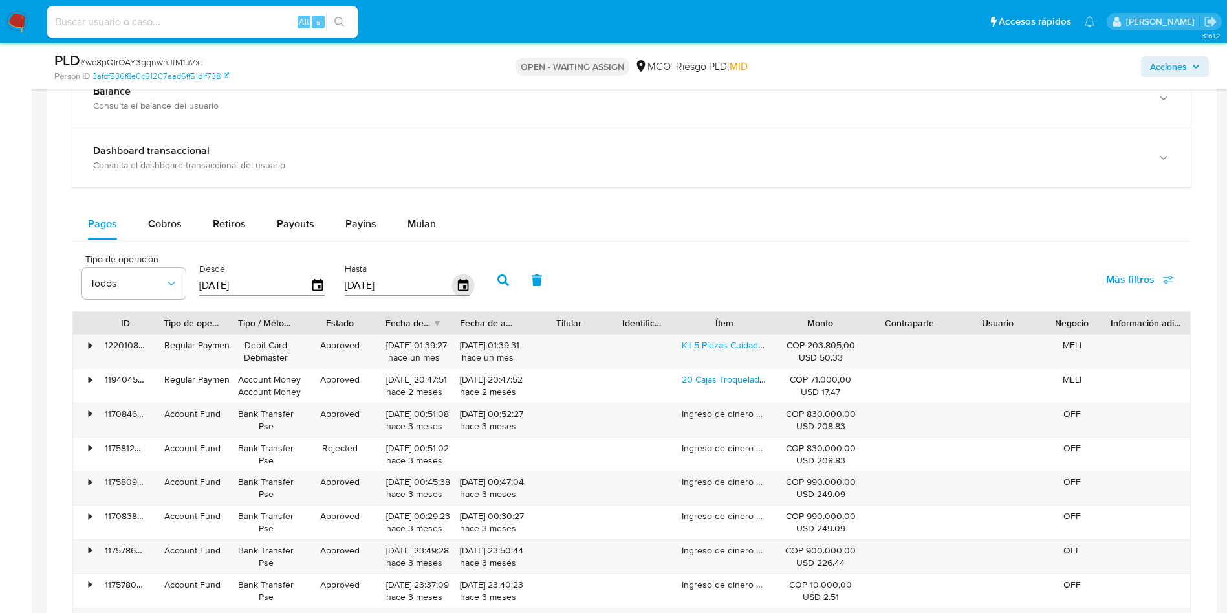
scroll to position [194, 0]
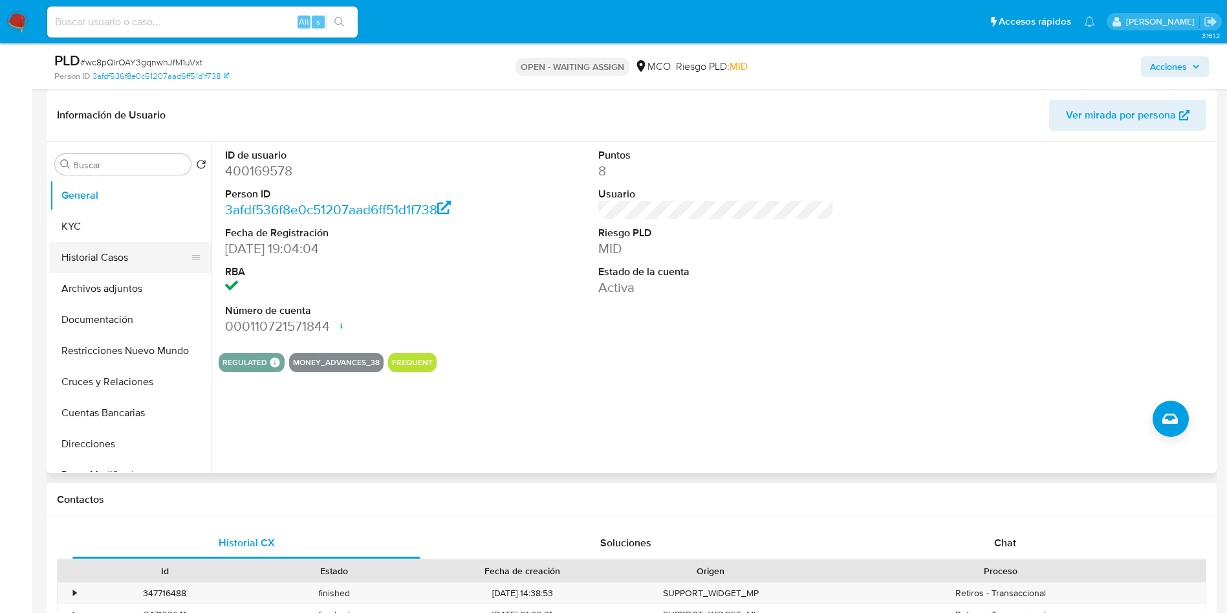
click at [80, 263] on button "Historial Casos" at bounding box center [125, 257] width 151 height 31
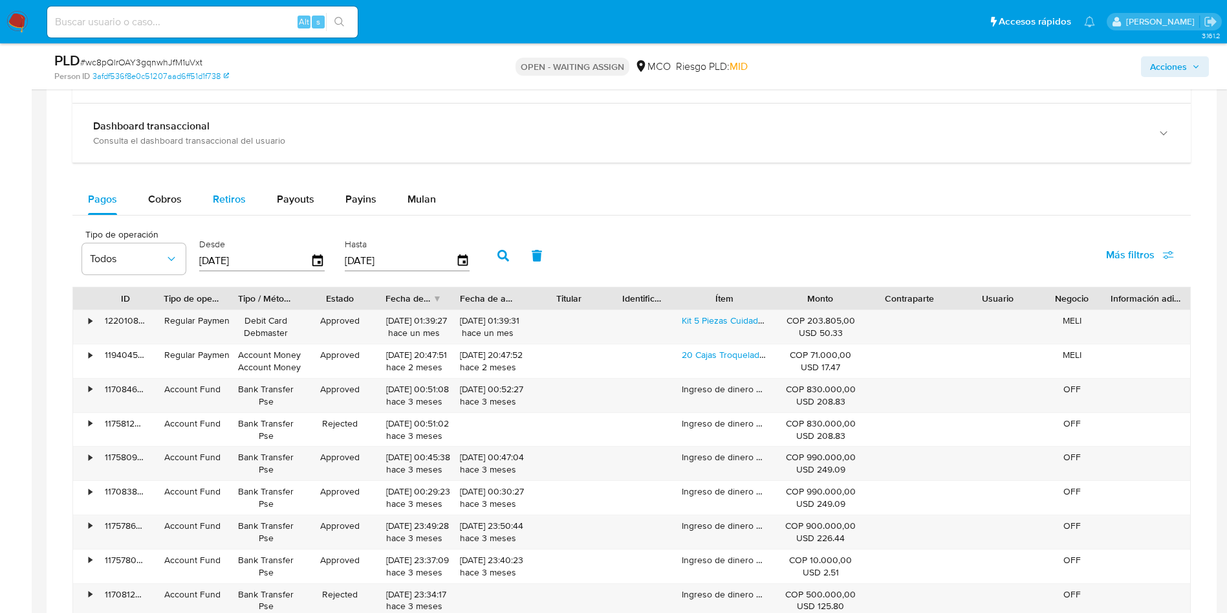
scroll to position [873, 0]
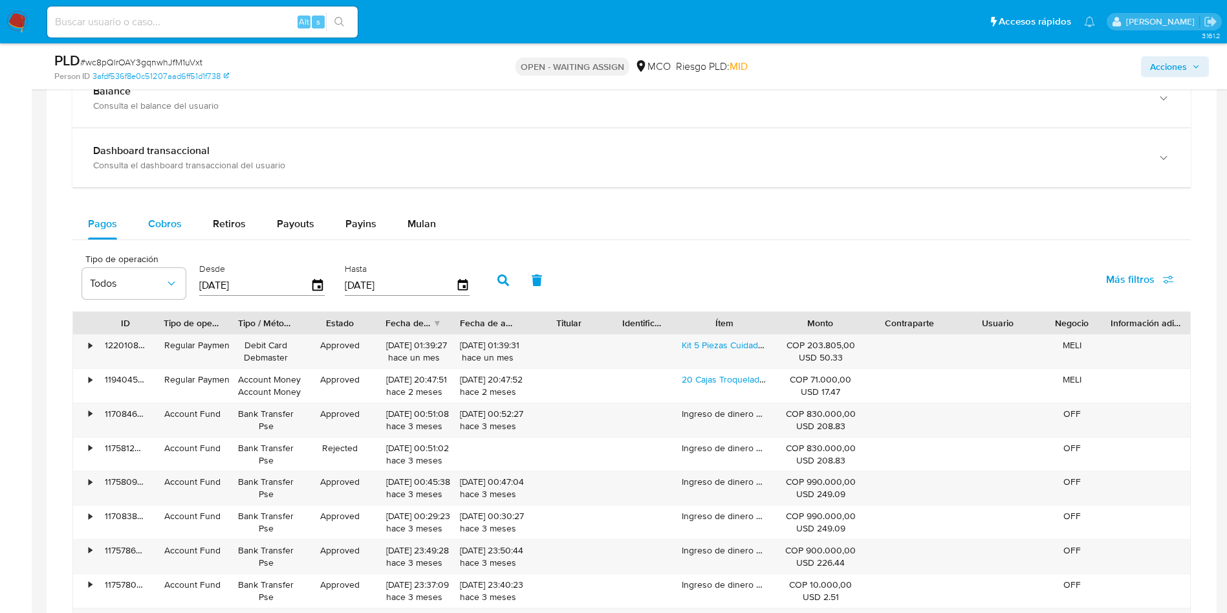
click at [191, 223] on button "Cobros" at bounding box center [165, 223] width 65 height 31
select select "10"
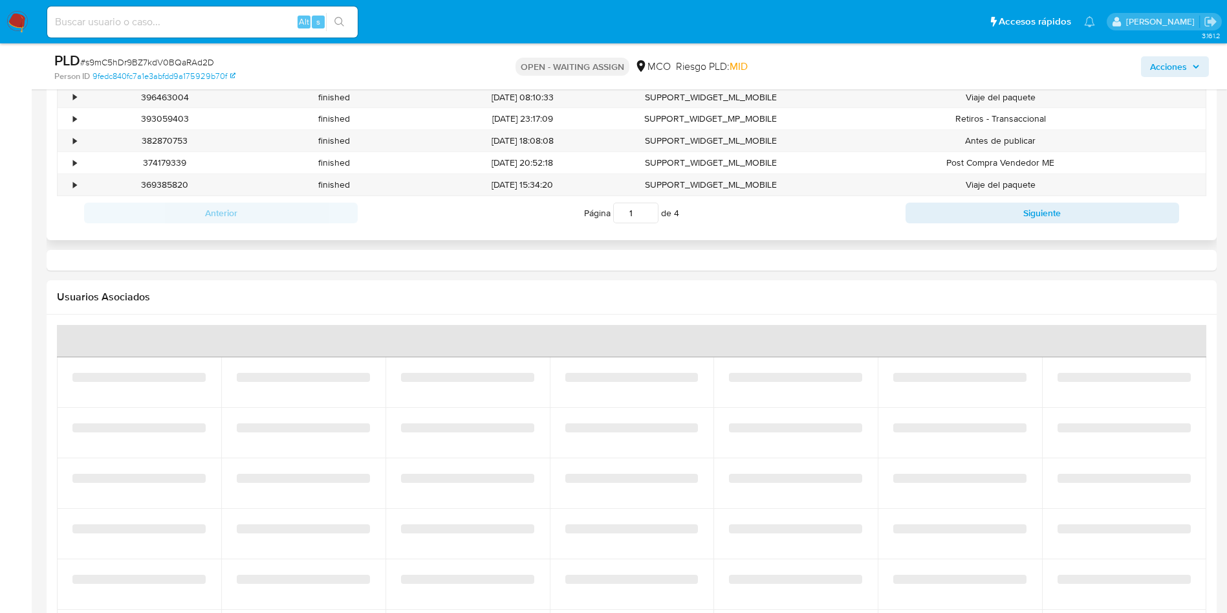
select select "10"
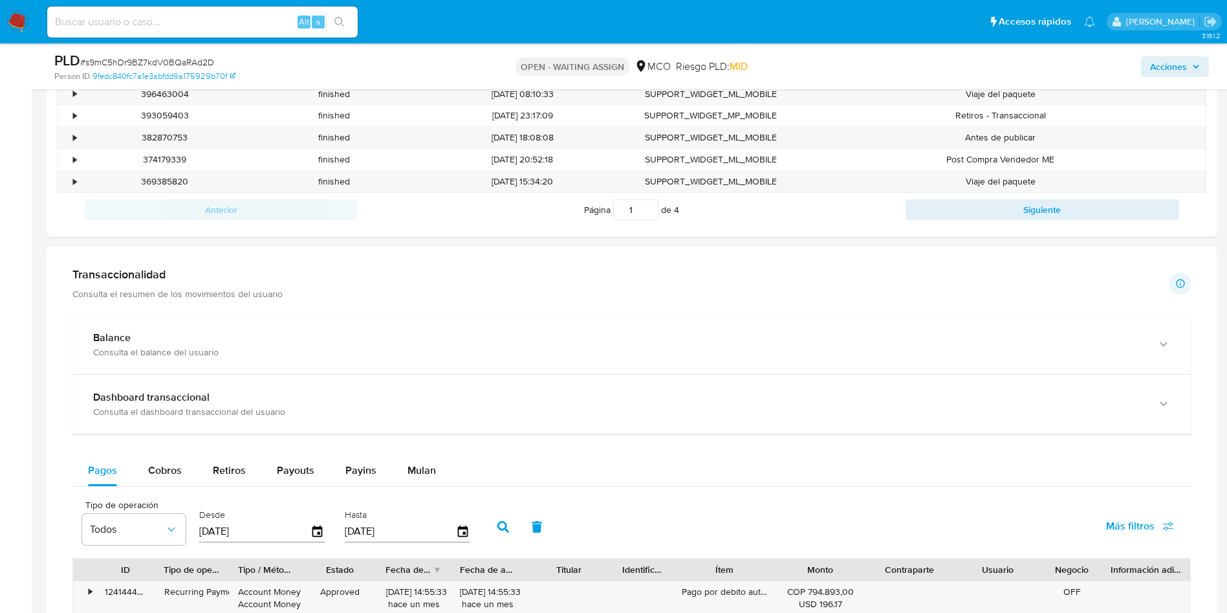
scroll to position [970, 0]
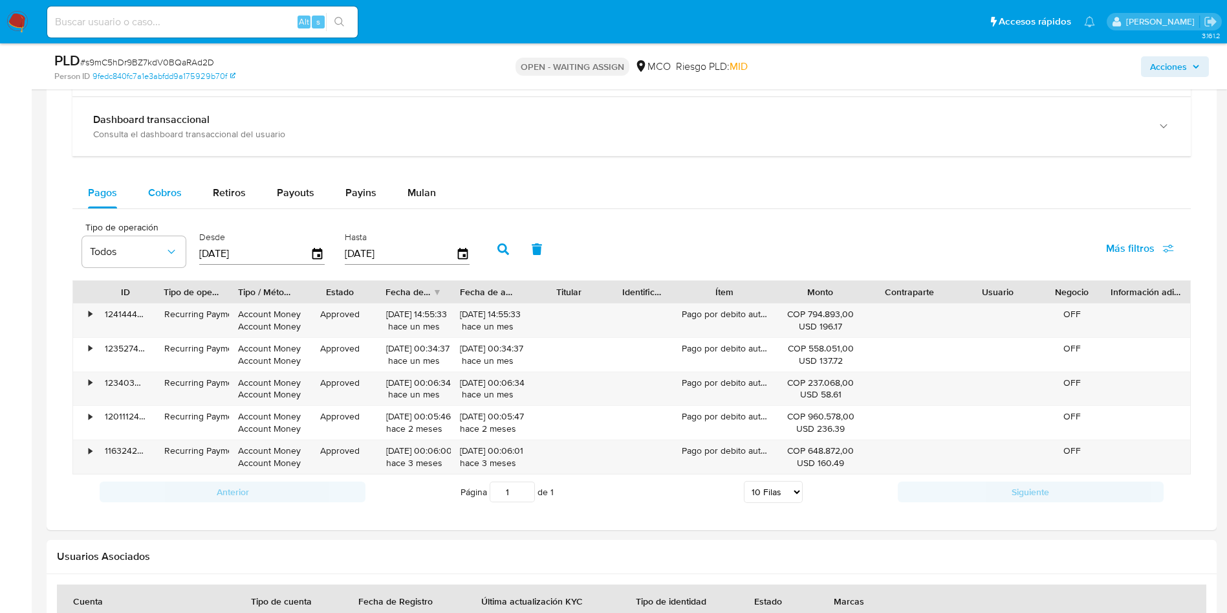
click at [162, 192] on span "Cobros" at bounding box center [165, 192] width 34 height 15
select select "10"
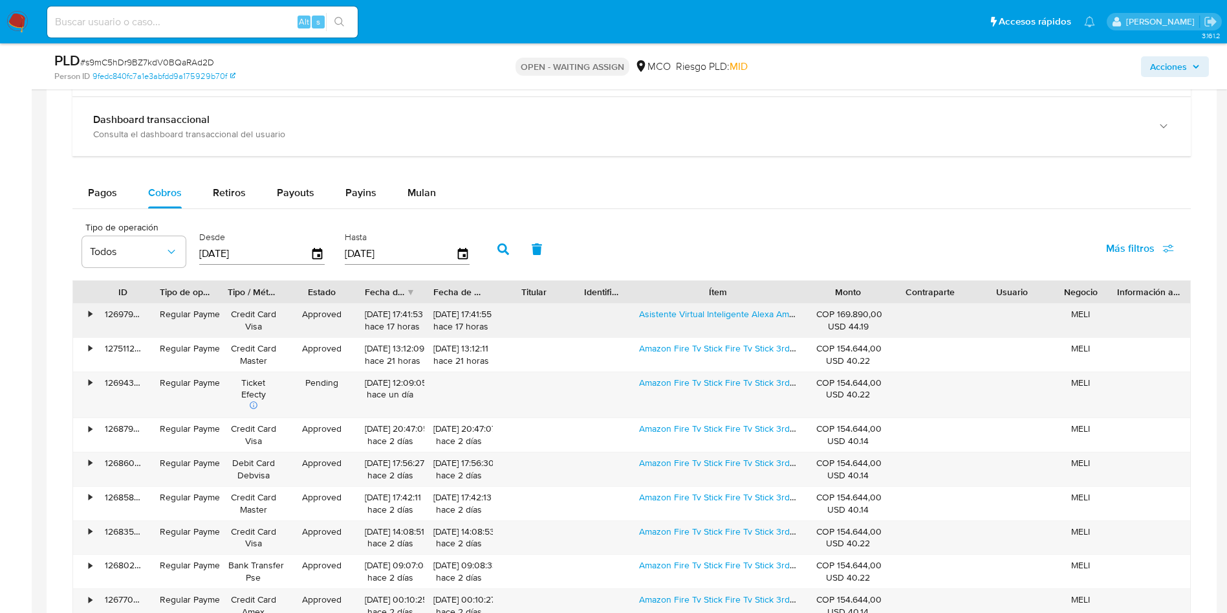
drag, startPoint x: 765, startPoint y: 289, endPoint x: 838, endPoint y: 303, distance: 75.0
click at [838, 303] on div "ID Tipo de operación Tipo / Método Estado Fecha de creación Fecha de aprobación…" at bounding box center [631, 468] width 1118 height 377
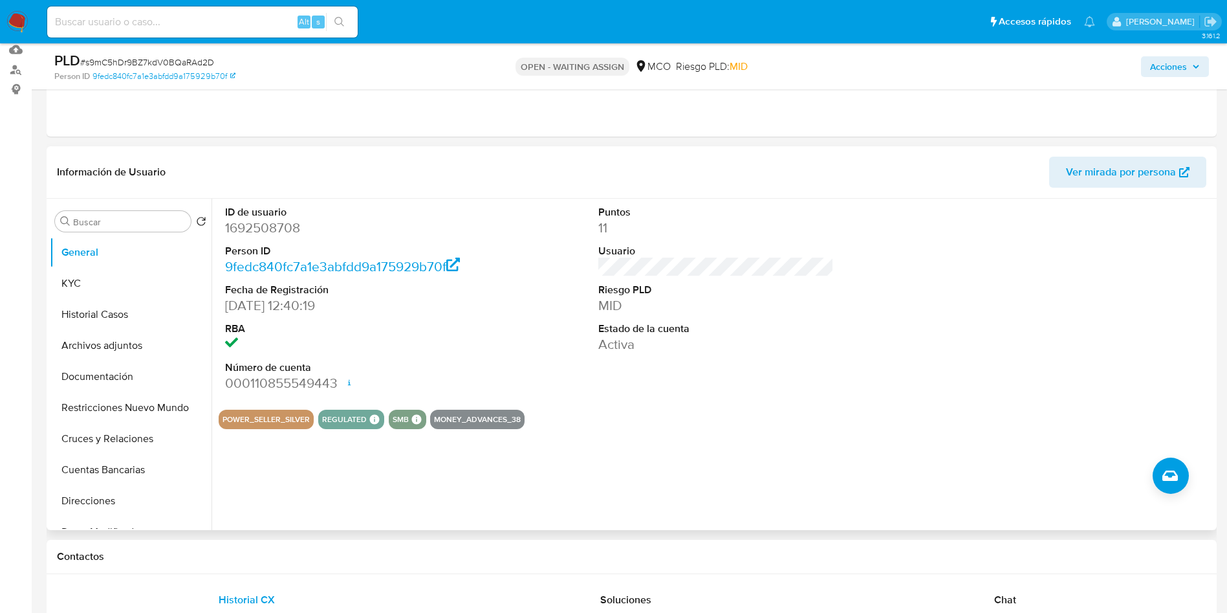
scroll to position [97, 0]
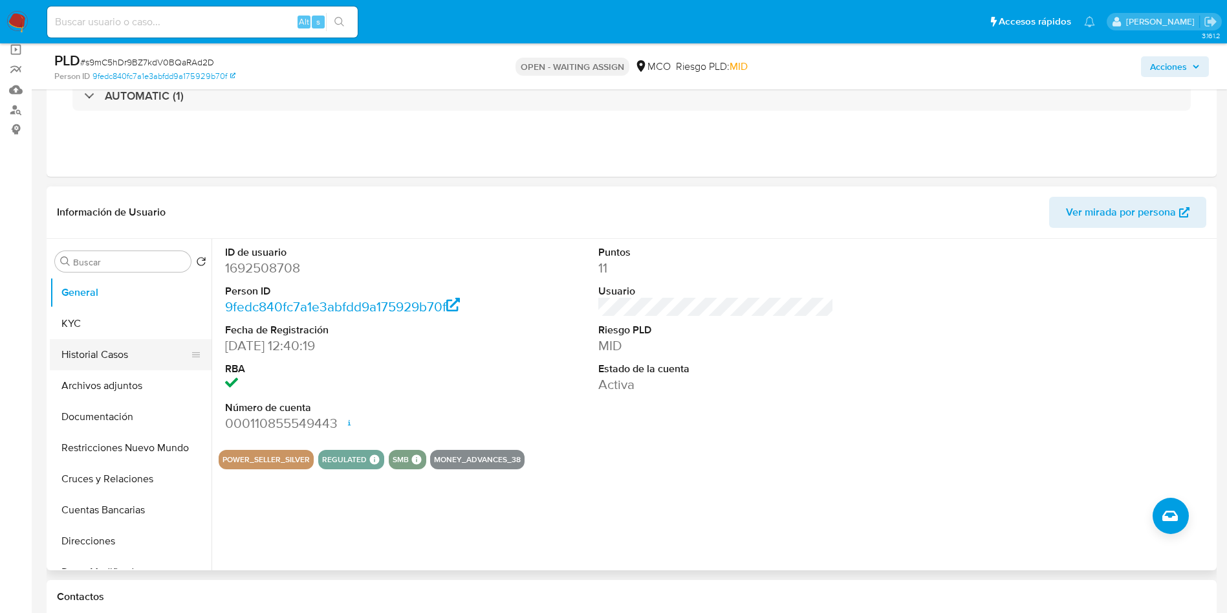
drag, startPoint x: 144, startPoint y: 350, endPoint x: 135, endPoint y: 350, distance: 9.7
click at [143, 350] on button "Historial Casos" at bounding box center [125, 354] width 151 height 31
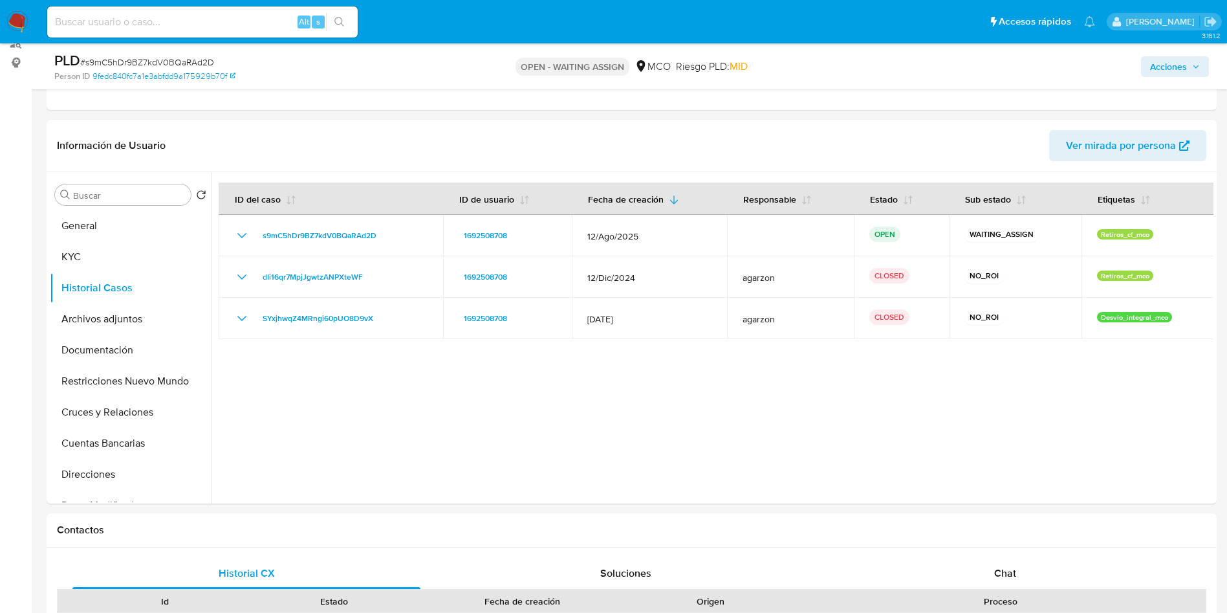
scroll to position [194, 0]
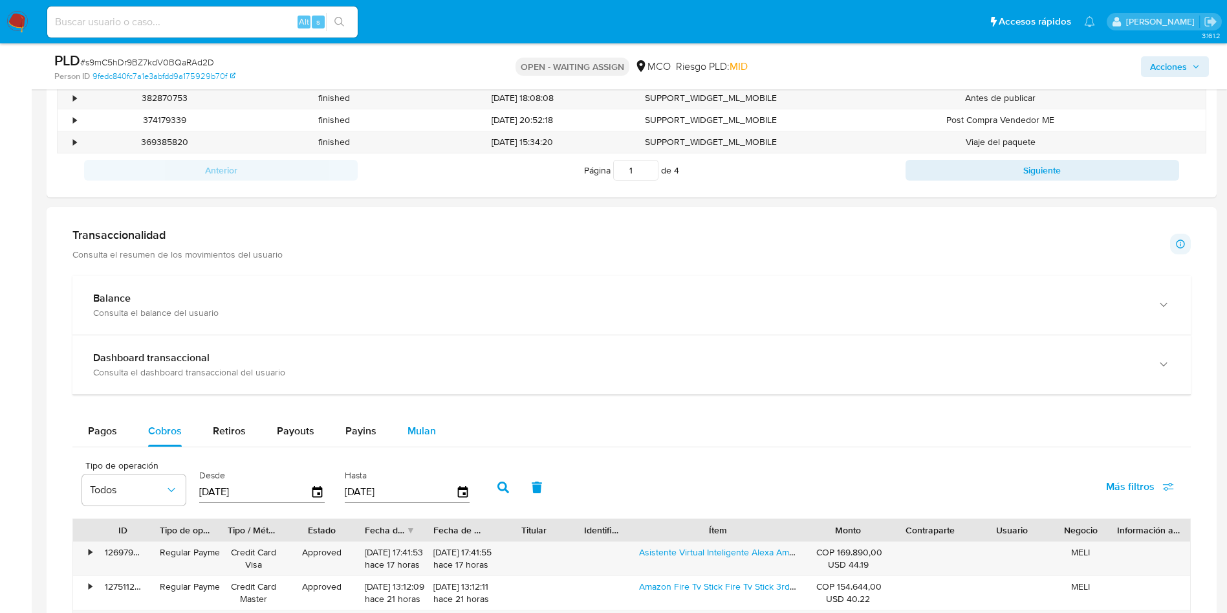
click at [422, 442] on div "Mulan" at bounding box center [422, 430] width 28 height 31
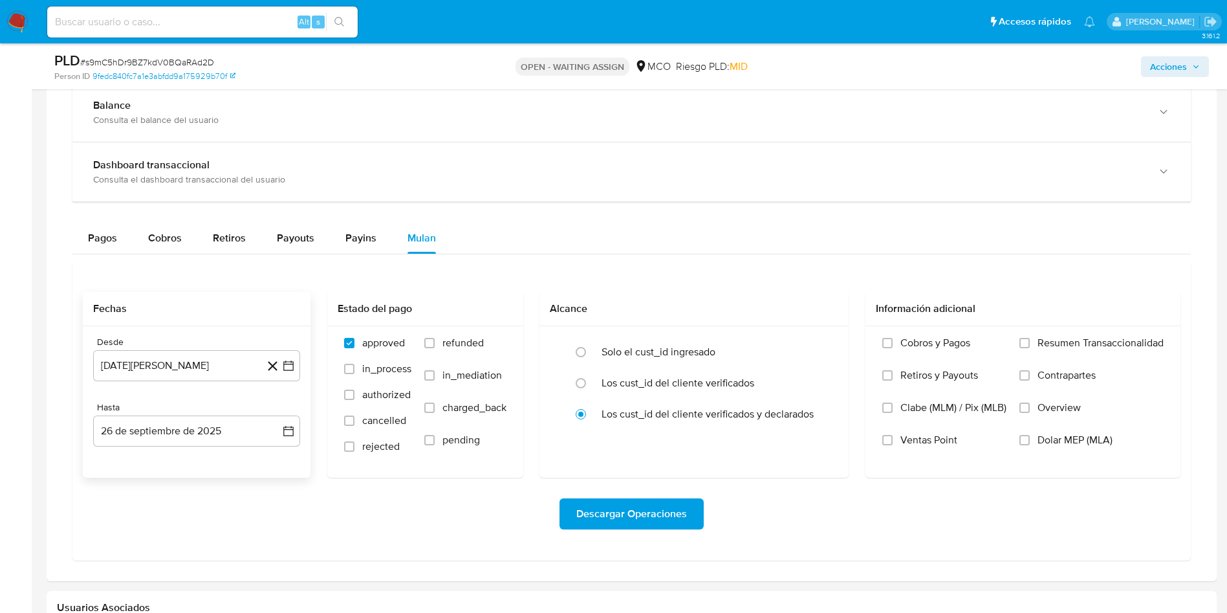
scroll to position [926, 0]
click at [173, 372] on button "26 [PERSON_NAME] de 2024" at bounding box center [196, 364] width 207 height 31
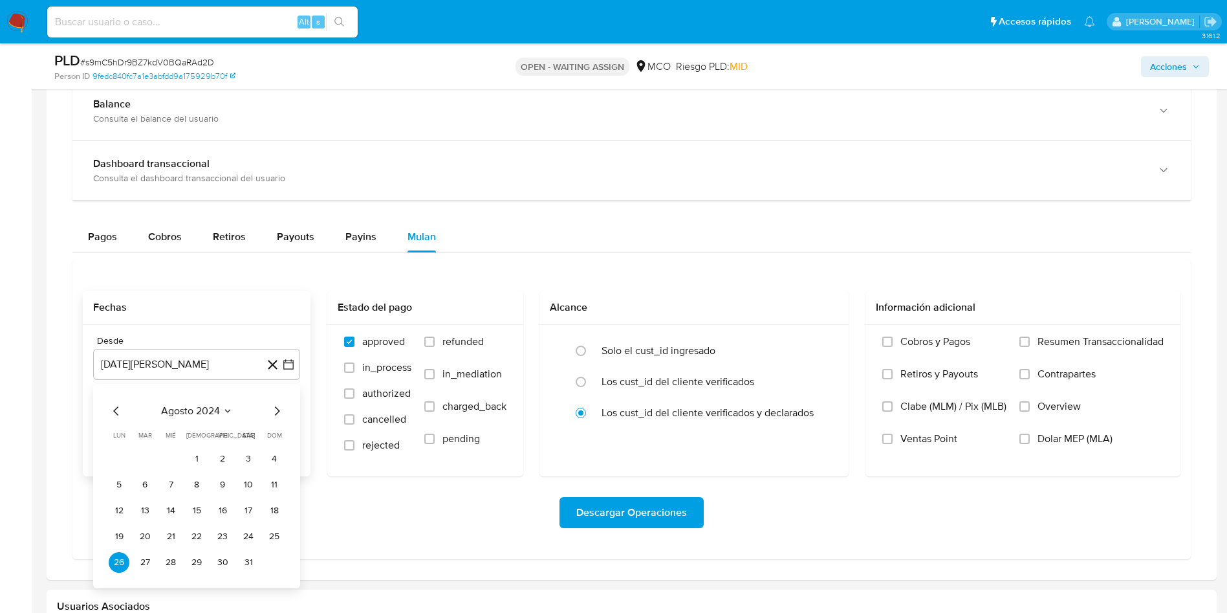
click at [276, 411] on icon "Mes siguiente" at bounding box center [277, 411] width 16 height 16
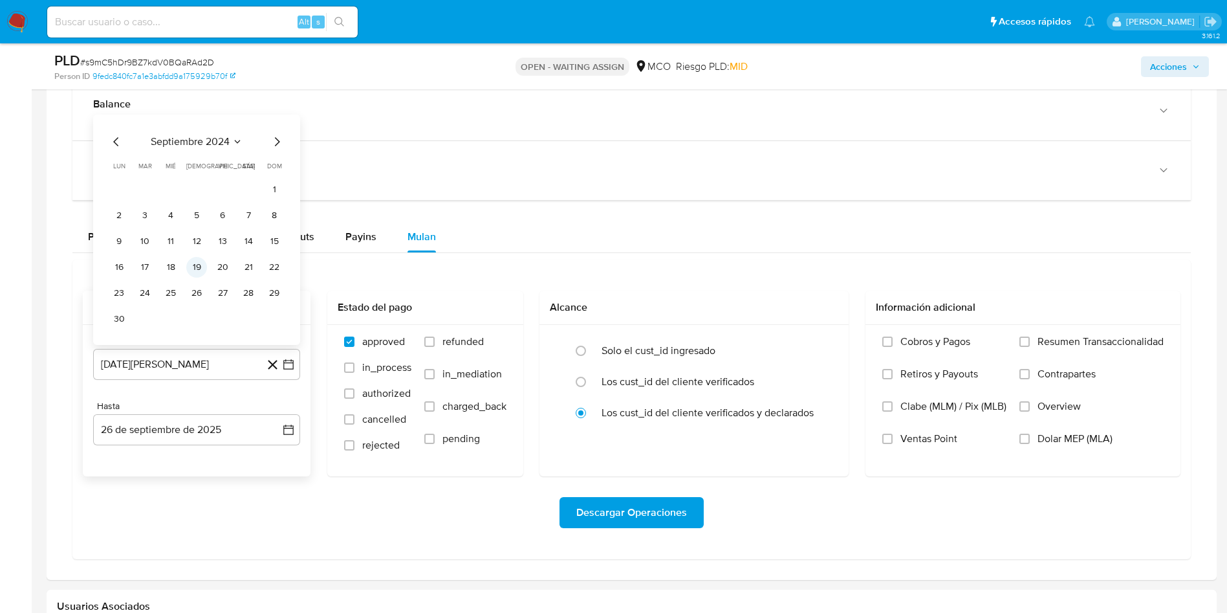
click at [197, 265] on button "19" at bounding box center [196, 267] width 21 height 21
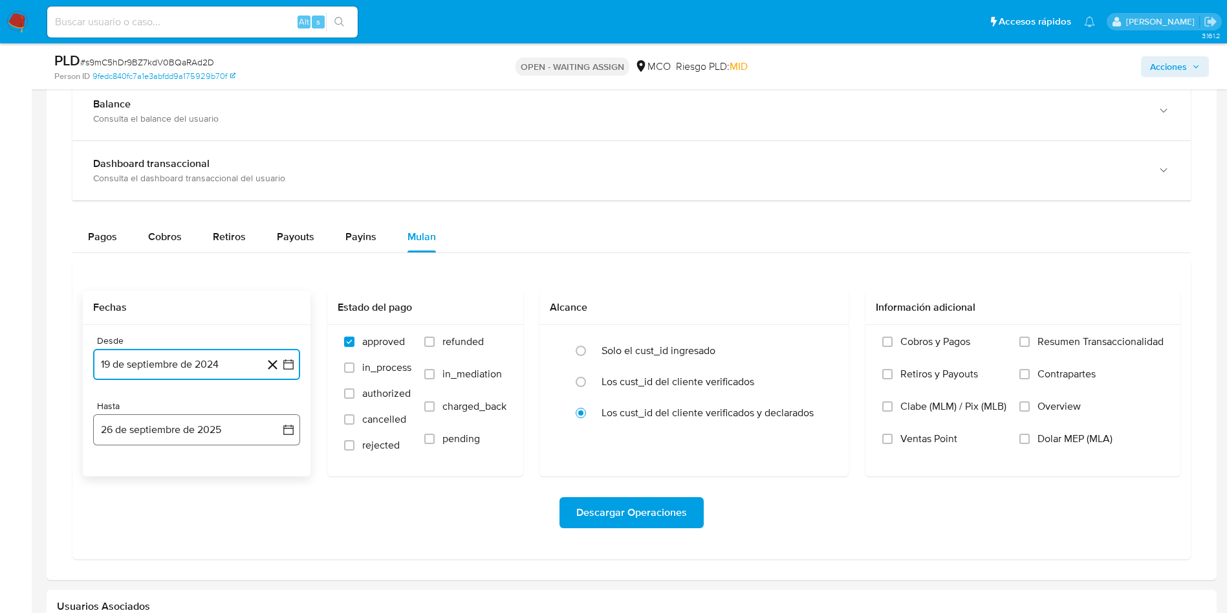
click at [156, 429] on button "26 de septiembre de 2025" at bounding box center [196, 429] width 207 height 31
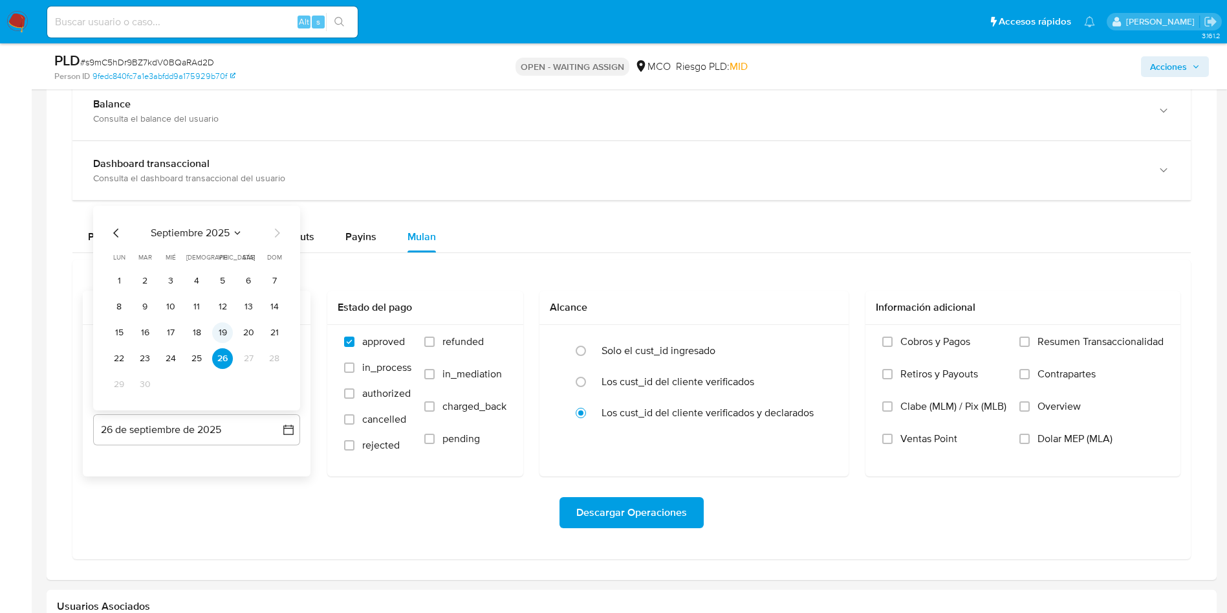
click at [219, 334] on button "19" at bounding box center [222, 332] width 21 height 21
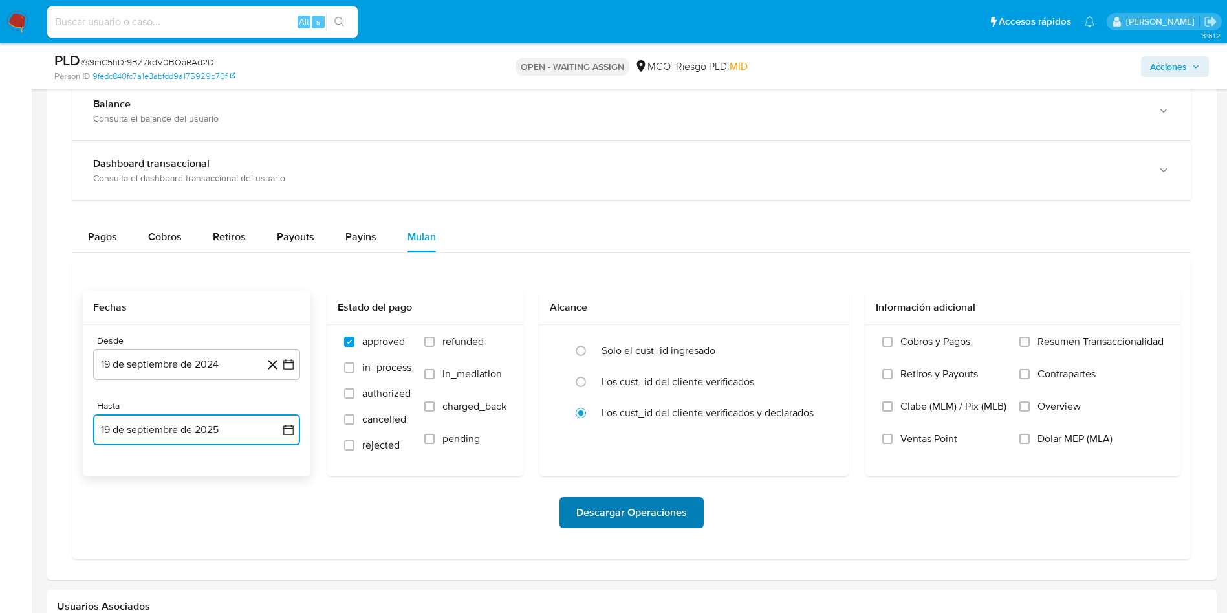
click at [616, 501] on span "Descargar Operaciones" at bounding box center [631, 512] width 111 height 28
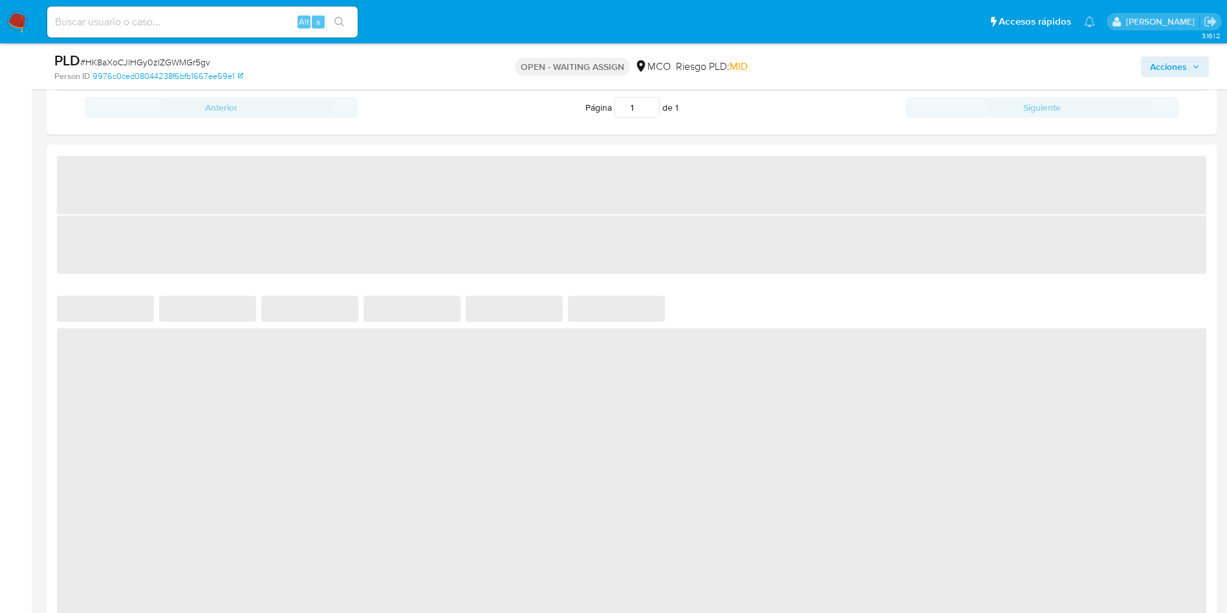
select select "10"
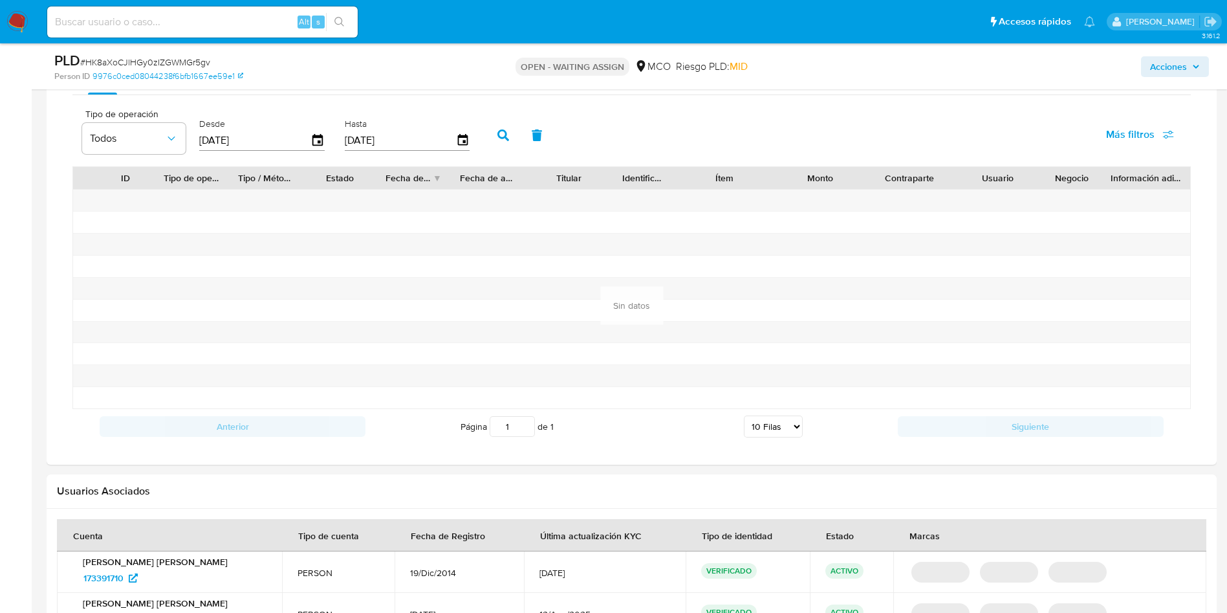
scroll to position [970, 0]
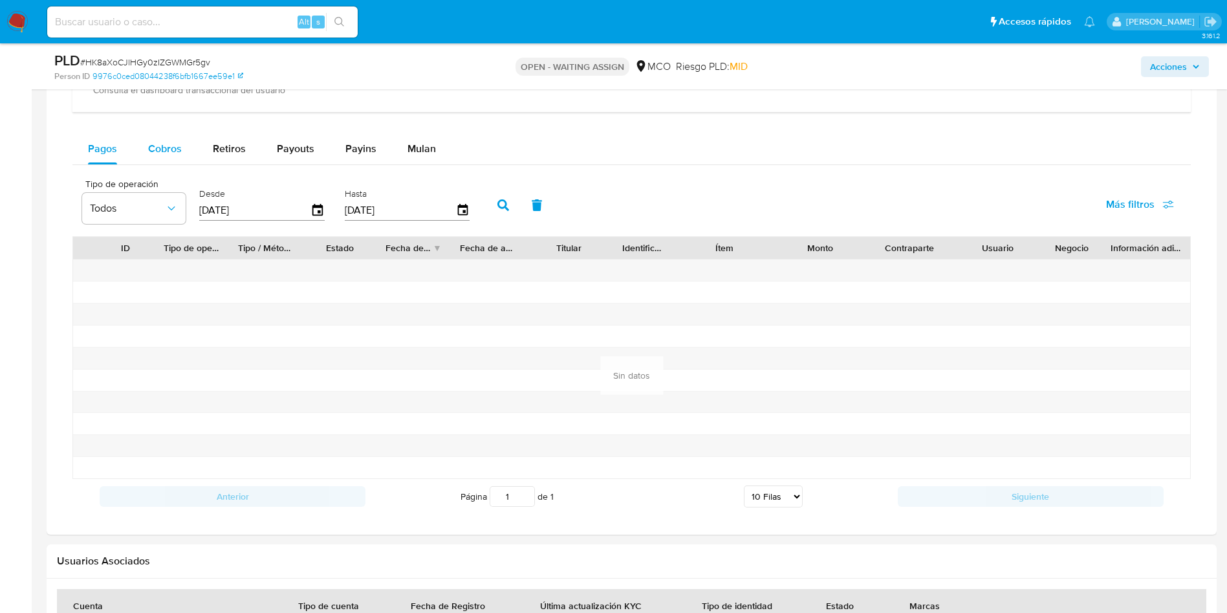
click at [162, 137] on div "Cobros" at bounding box center [165, 148] width 34 height 31
select select "10"
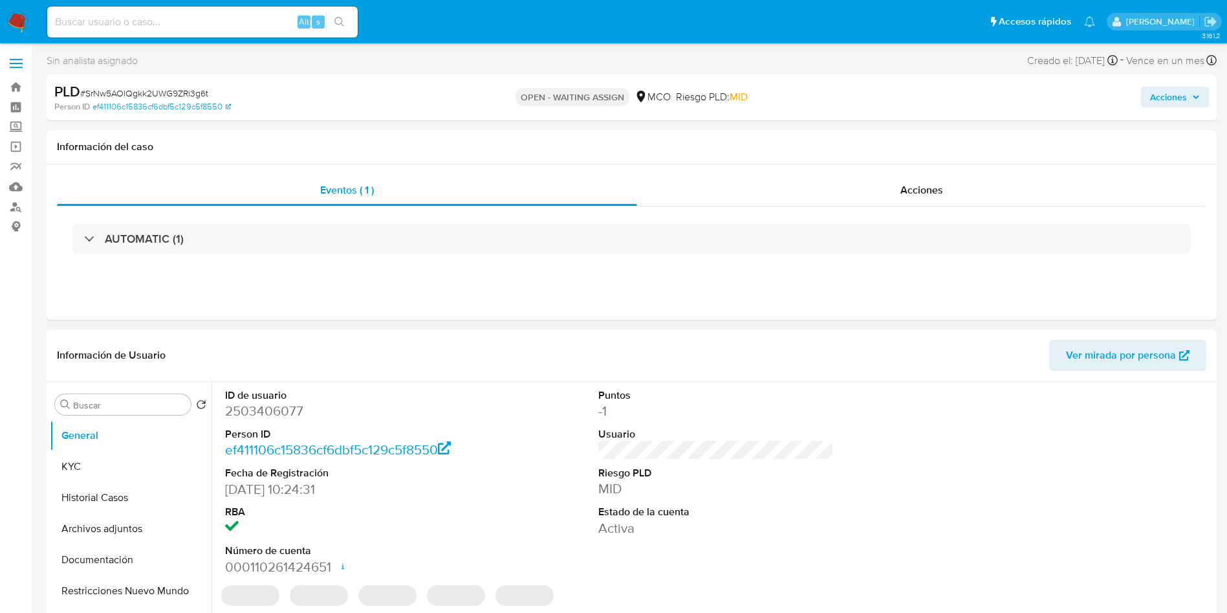
select select "10"
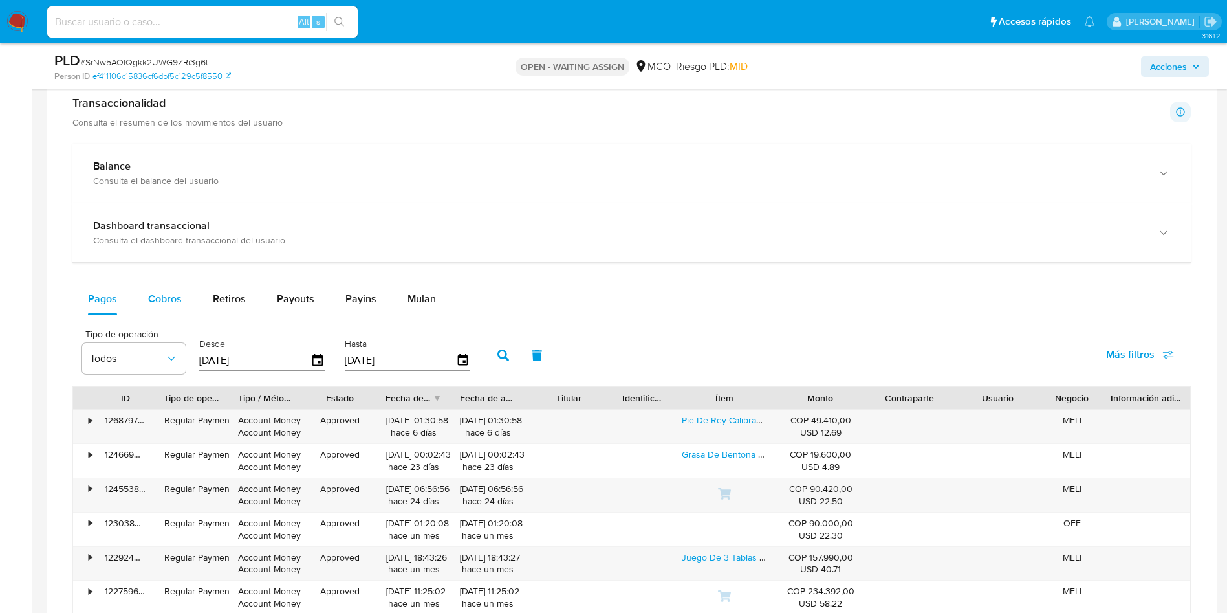
click at [168, 296] on span "Cobros" at bounding box center [165, 298] width 34 height 15
select select "10"
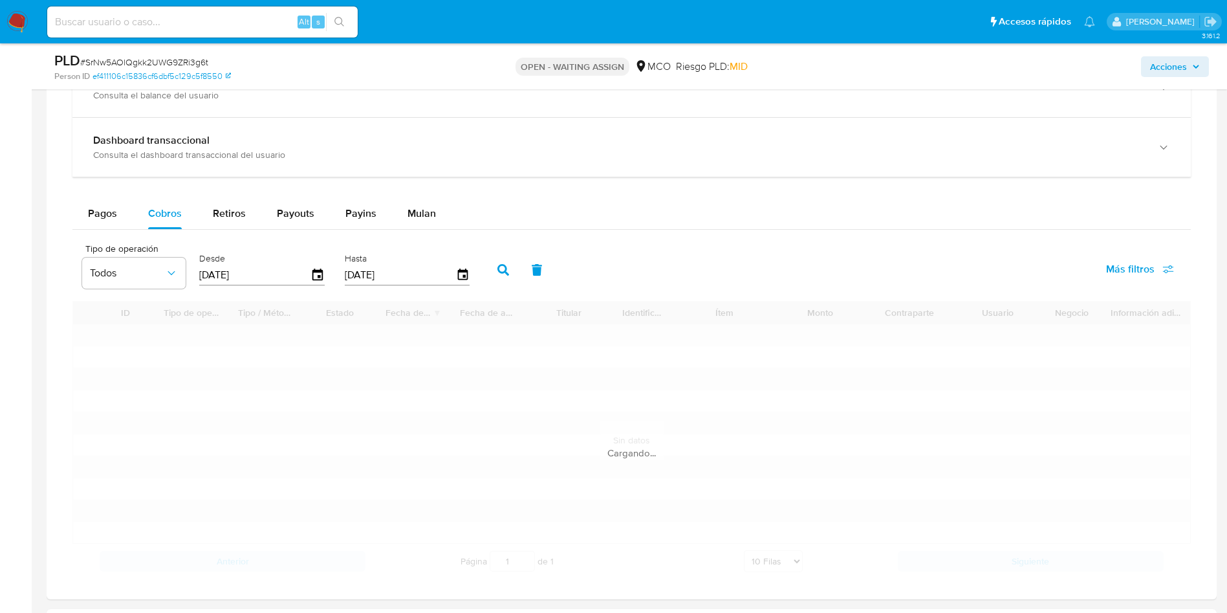
scroll to position [970, 0]
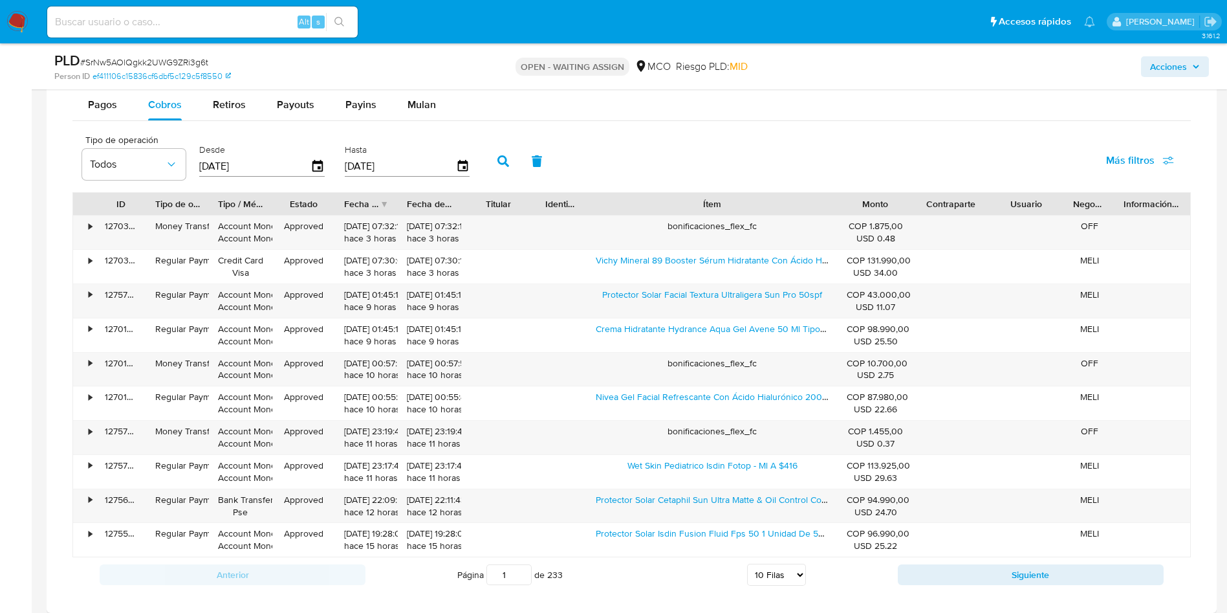
drag, startPoint x: 785, startPoint y: 210, endPoint x: 932, endPoint y: 210, distance: 147.5
click at [932, 210] on div "ID Tipo de operación Tipo / Método Estado Fecha de creación Fecha de aprobación…" at bounding box center [631, 204] width 1117 height 22
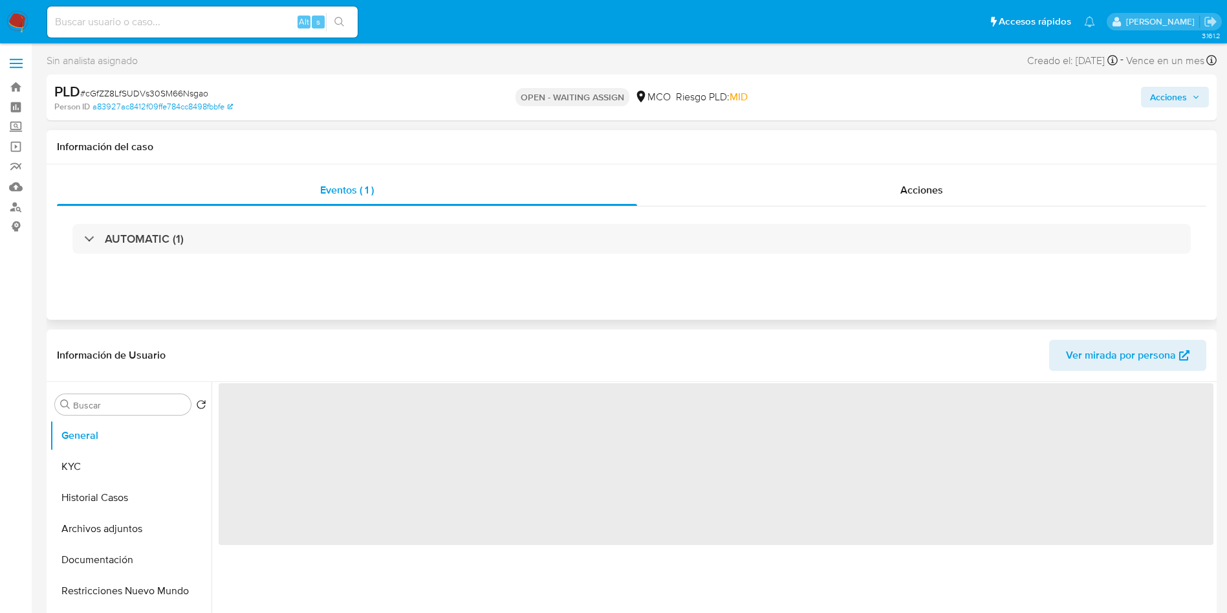
select select "10"
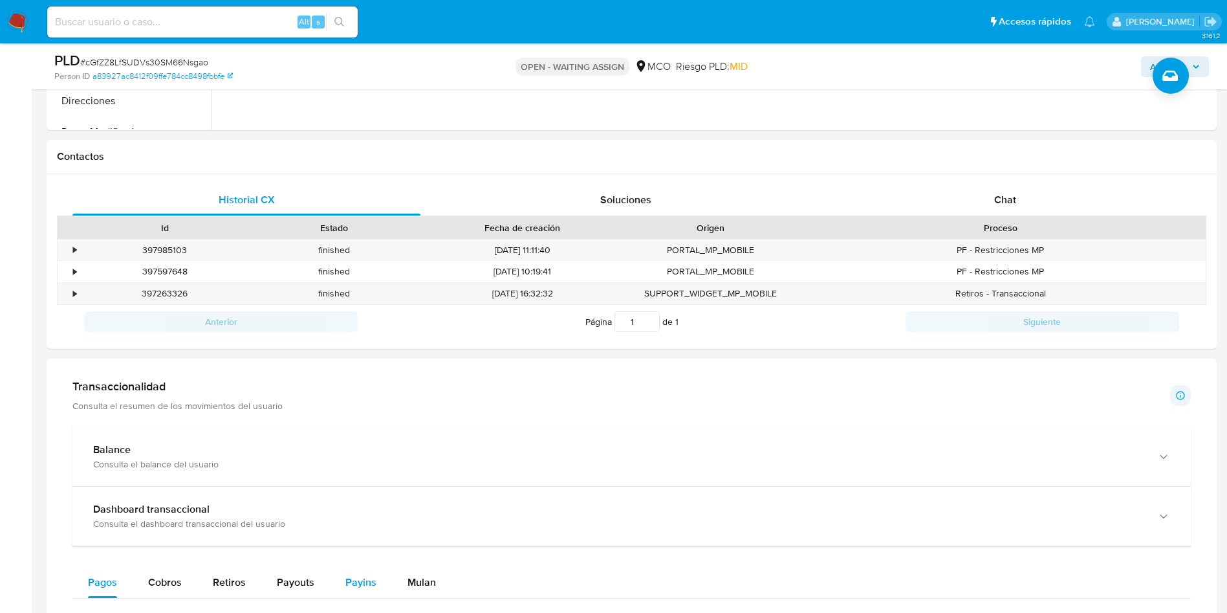
scroll to position [776, 0]
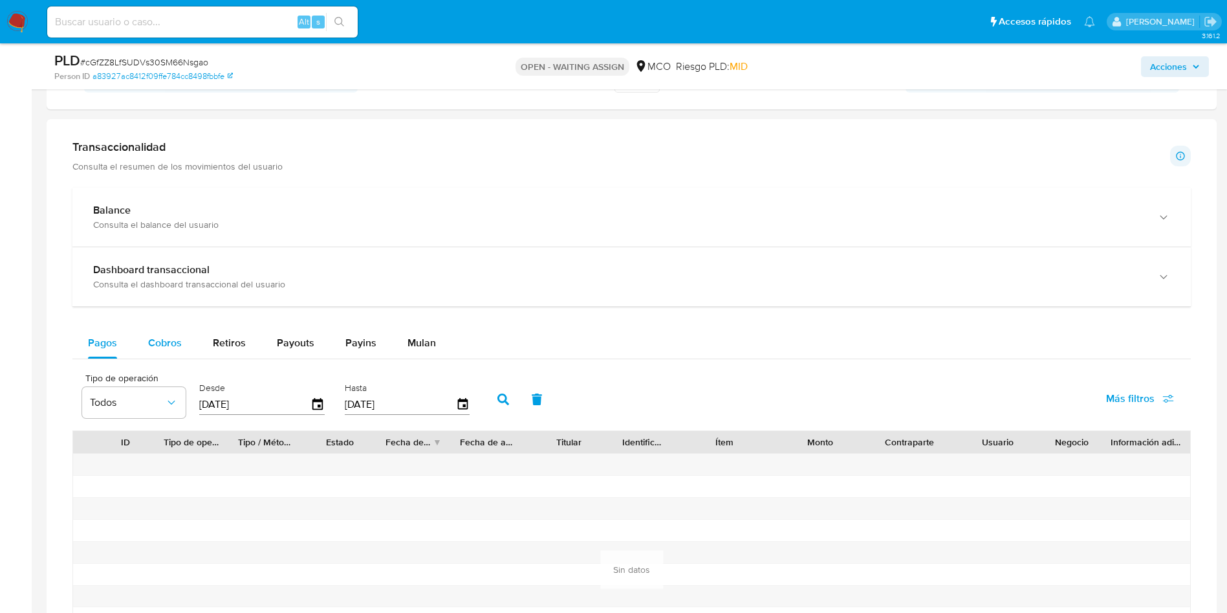
click at [192, 354] on button "Cobros" at bounding box center [165, 342] width 65 height 31
select select "10"
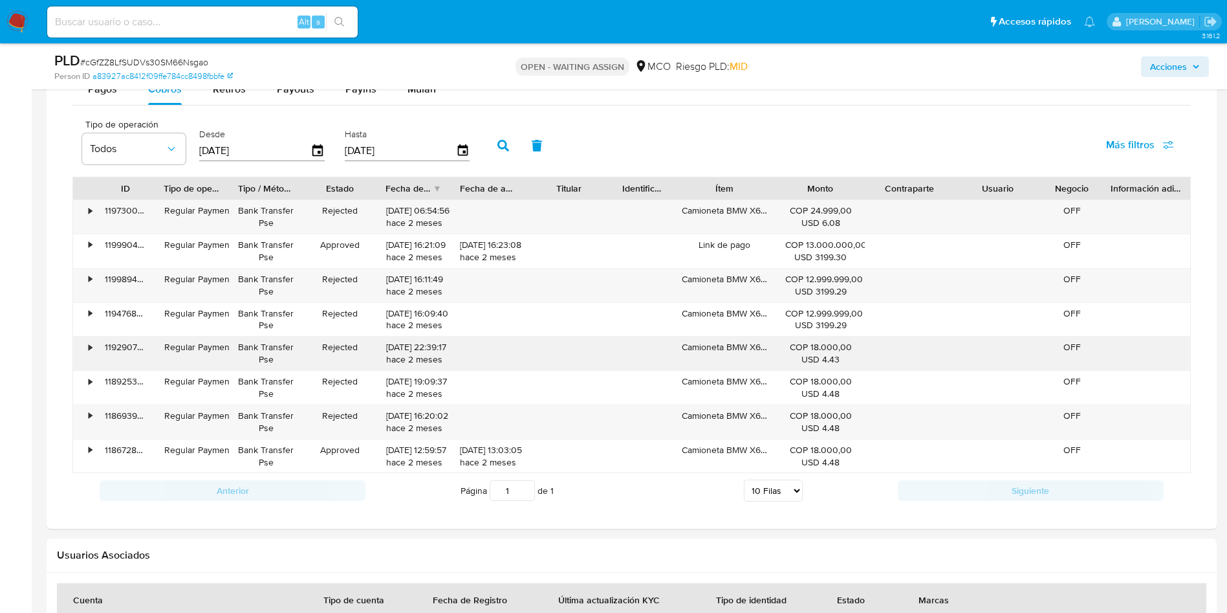
scroll to position [1067, 0]
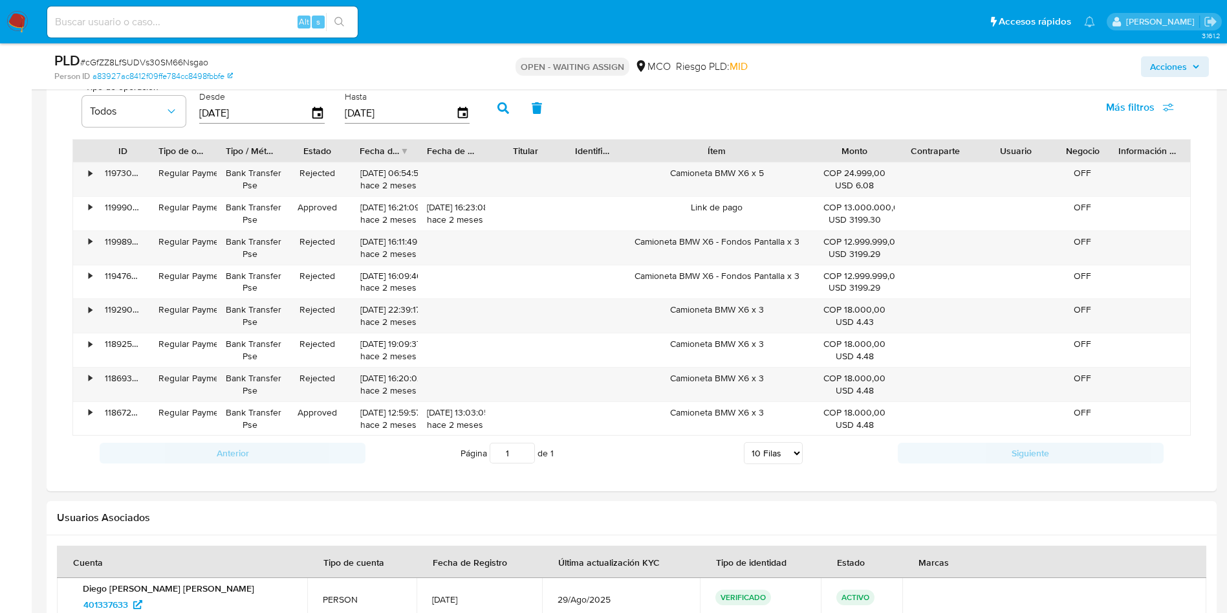
drag, startPoint x: 765, startPoint y: 157, endPoint x: 856, endPoint y: 157, distance: 91.2
click at [856, 157] on div "ID Tipo de operación Tipo / Método Estado Fecha de creación Fecha de aprobación…" at bounding box center [631, 151] width 1117 height 22
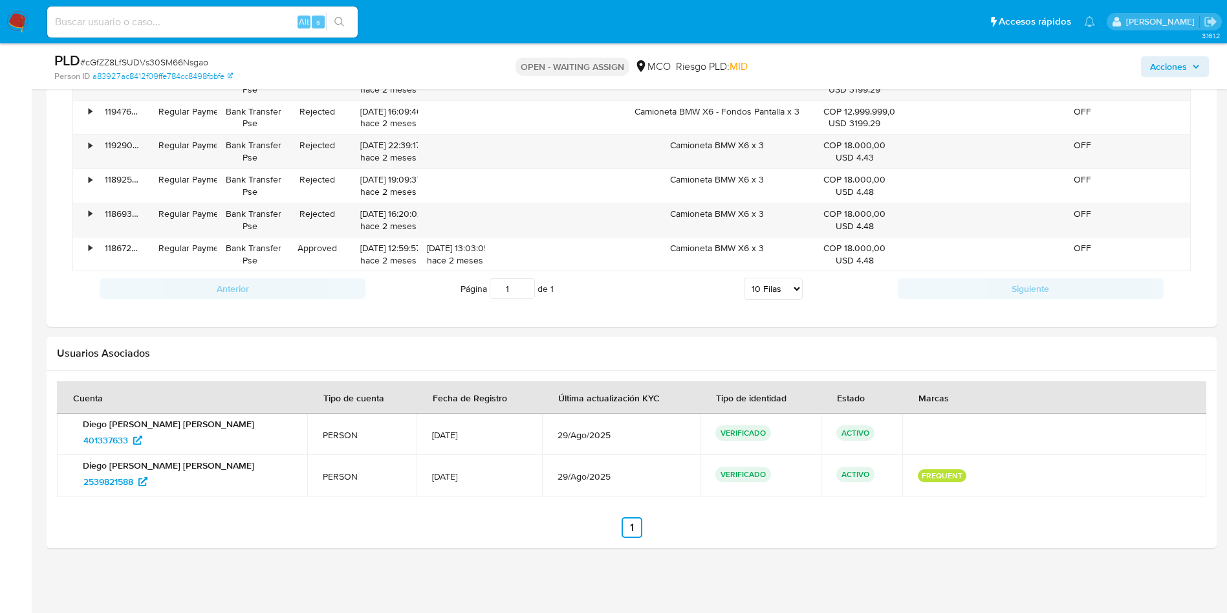
scroll to position [747, 0]
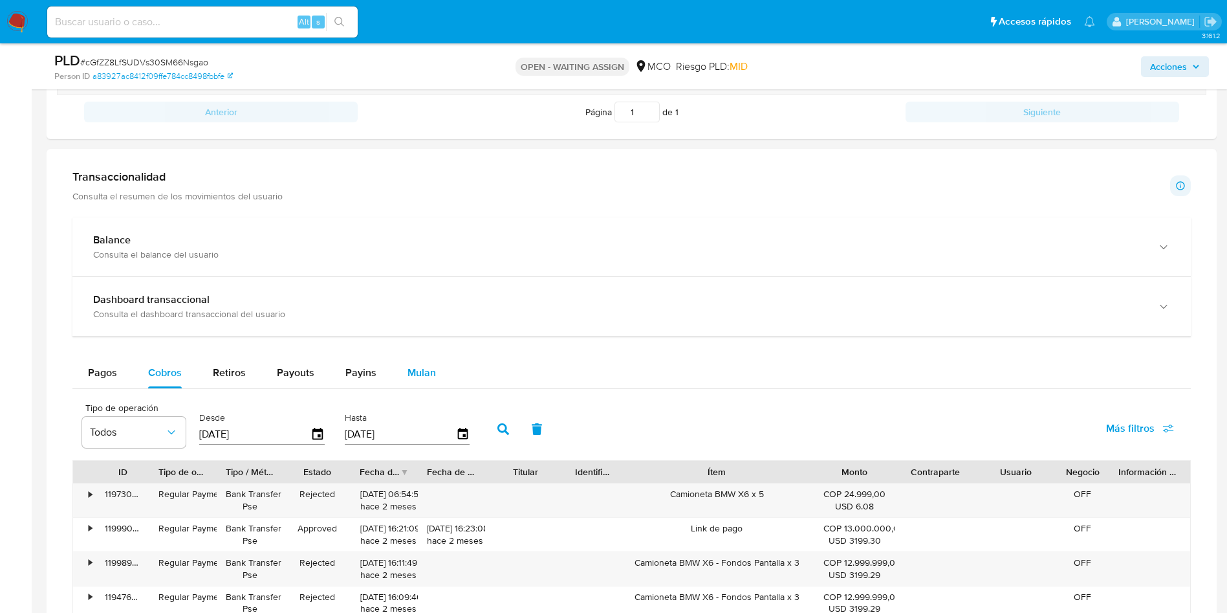
click at [420, 366] on span "Mulan" at bounding box center [422, 372] width 28 height 15
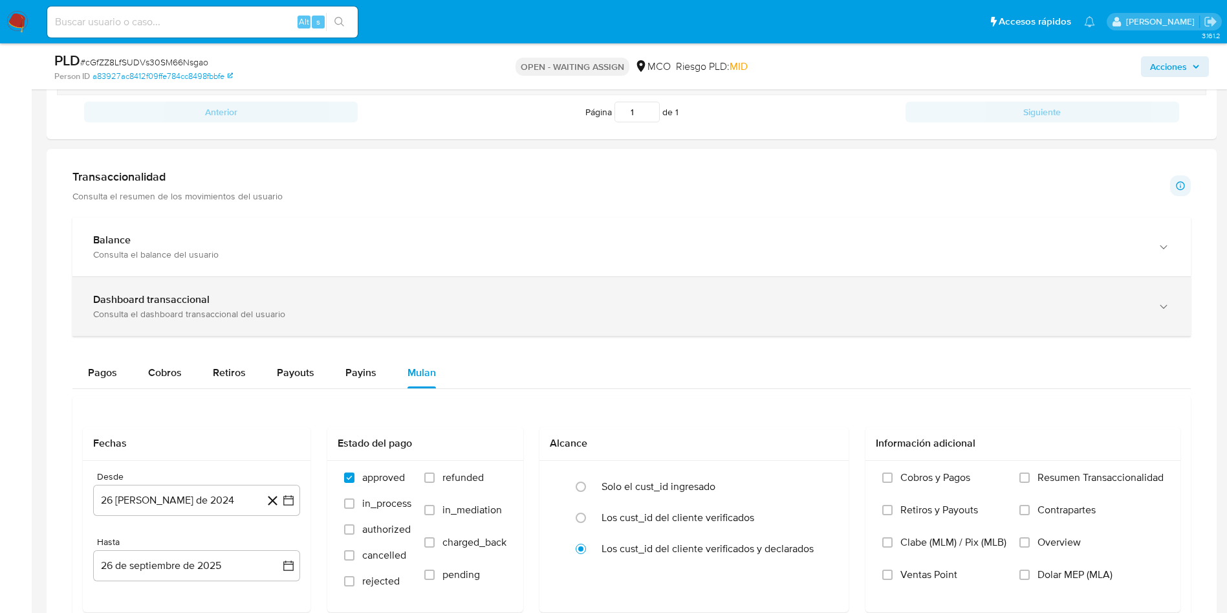
scroll to position [844, 0]
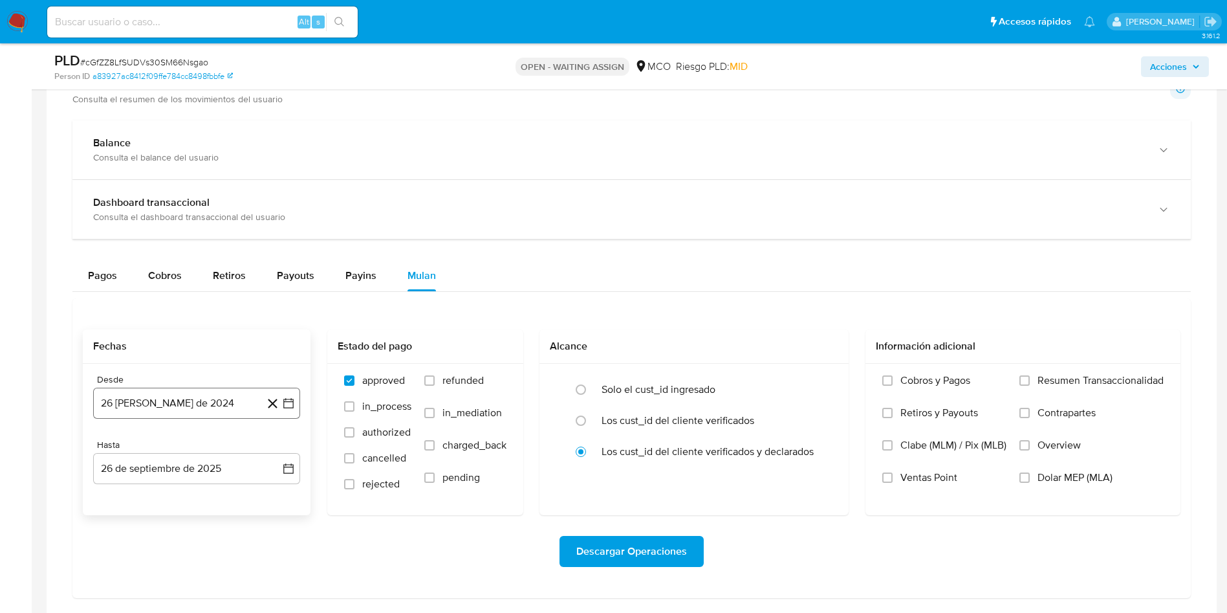
click at [180, 394] on button "26 [PERSON_NAME] de 2024" at bounding box center [196, 402] width 207 height 31
click at [280, 205] on icon "Mes siguiente" at bounding box center [277, 207] width 16 height 16
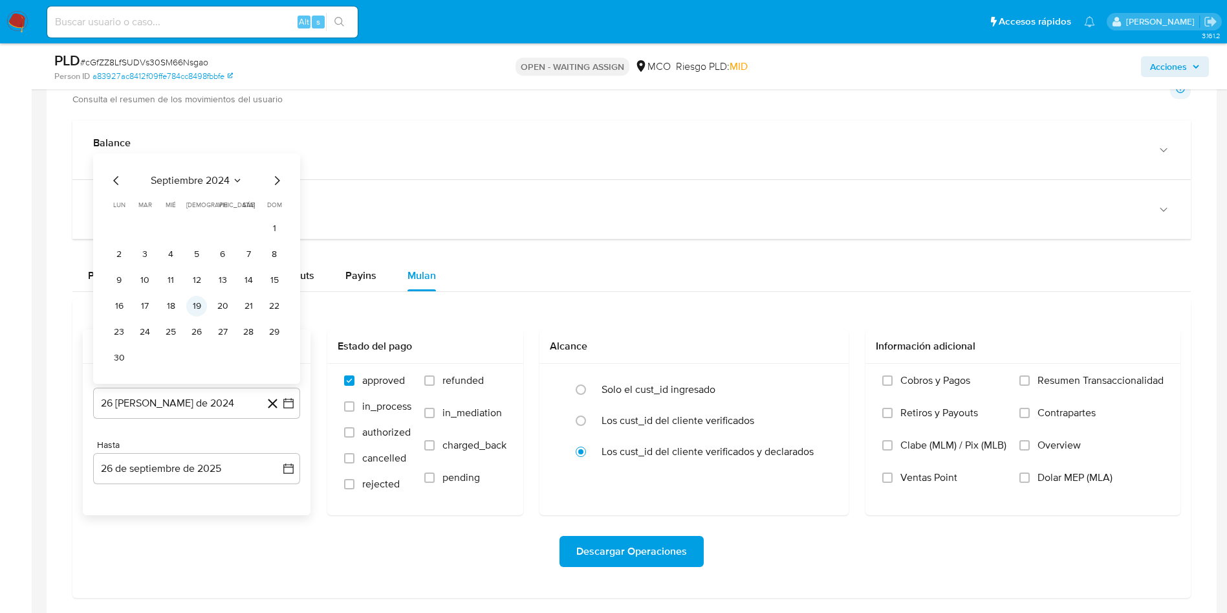
click at [194, 305] on button "19" at bounding box center [196, 306] width 21 height 21
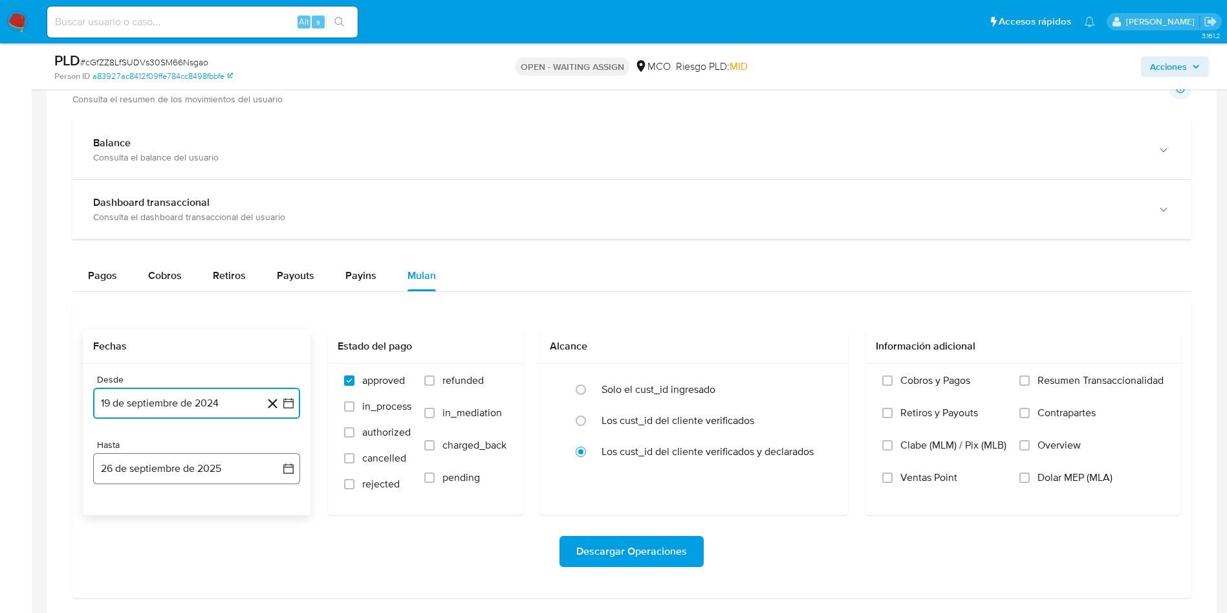
click at [175, 464] on button "26 de septiembre de 2025" at bounding box center [196, 468] width 207 height 31
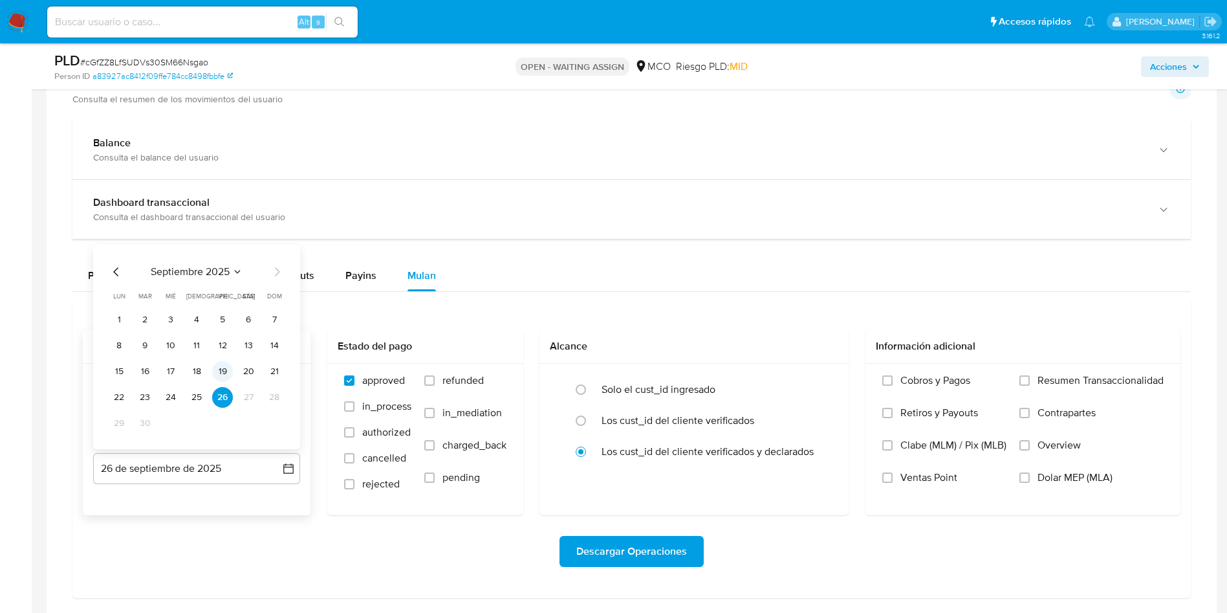
click at [226, 371] on button "19" at bounding box center [222, 371] width 21 height 21
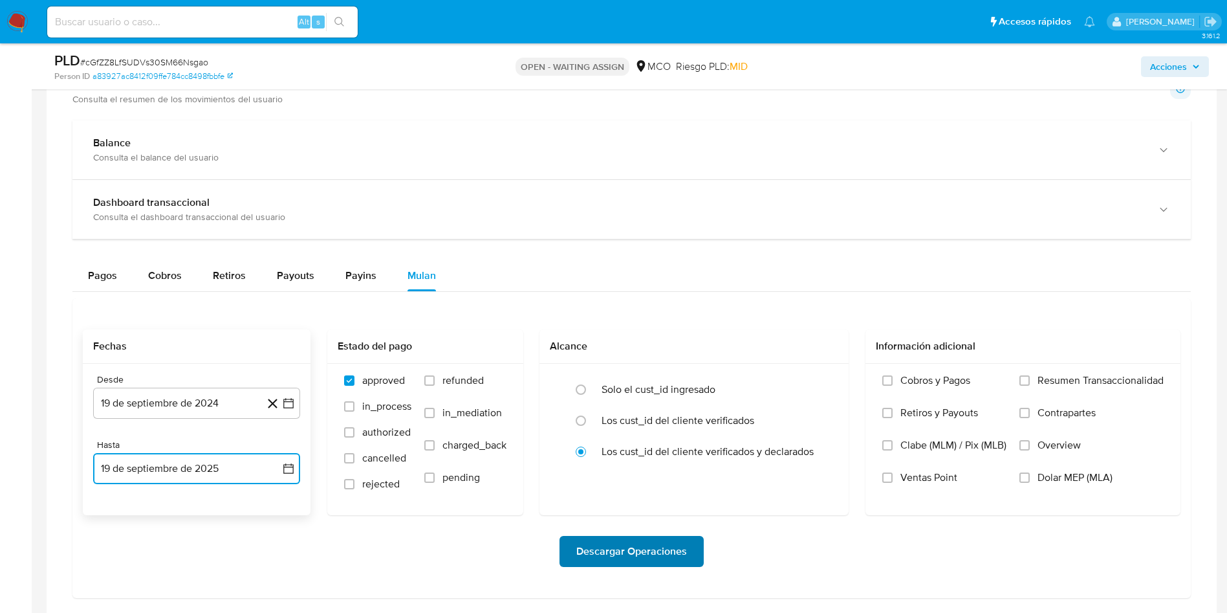
click at [616, 546] on span "Descargar Operaciones" at bounding box center [631, 551] width 111 height 28
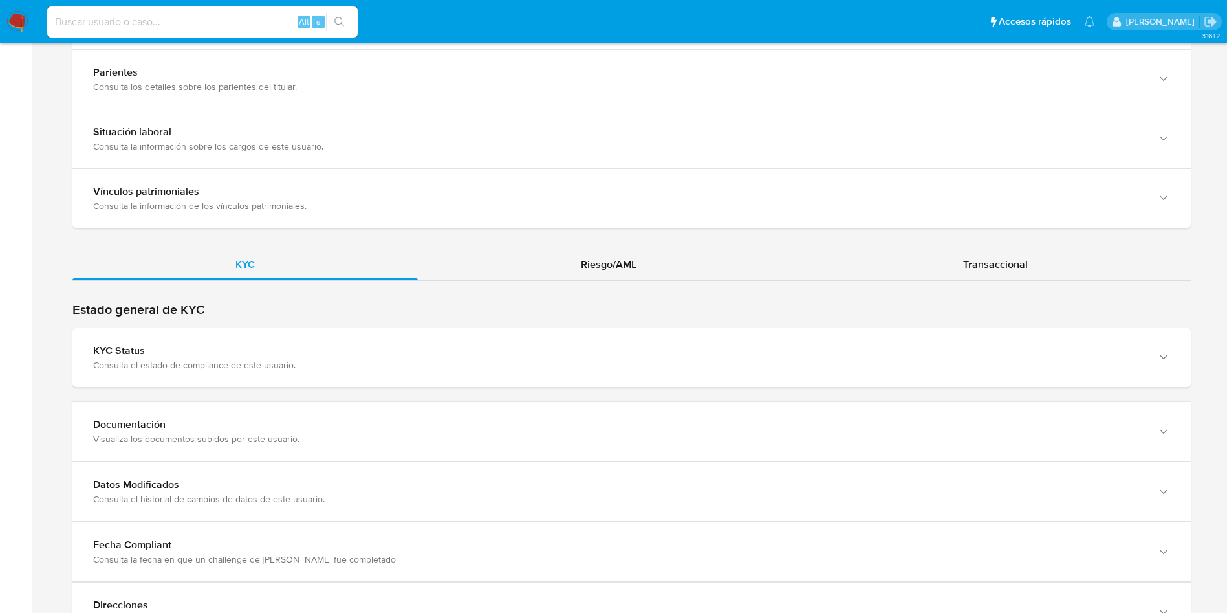
scroll to position [970, 0]
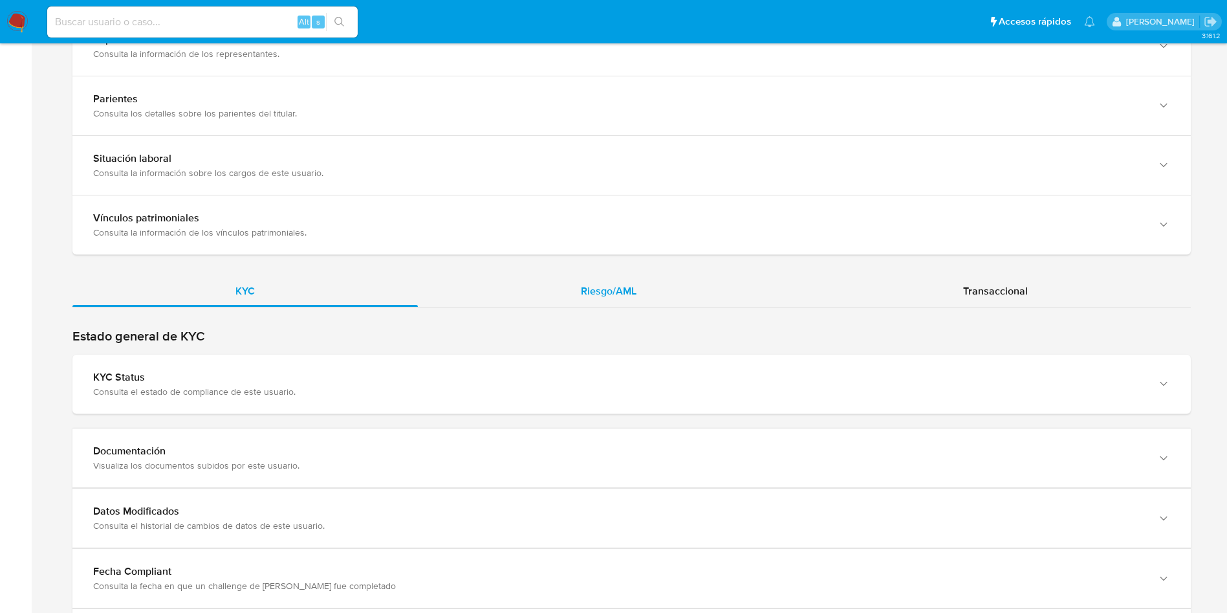
click at [590, 299] on div "Riesgo/AML" at bounding box center [609, 291] width 382 height 31
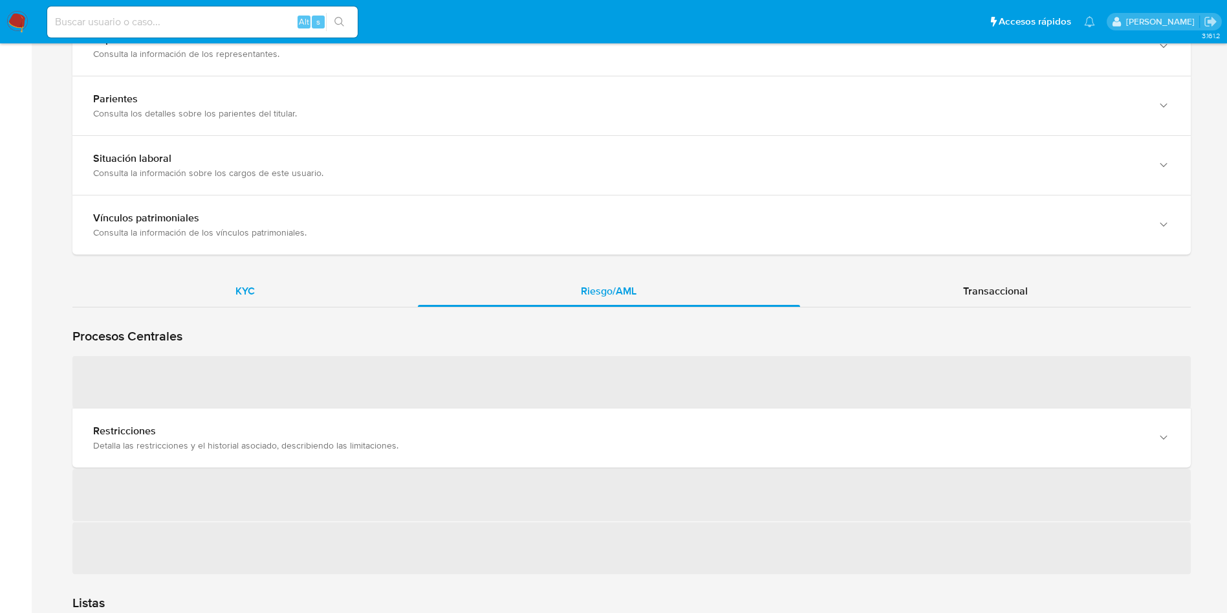
click at [279, 286] on div "KYC" at bounding box center [244, 291] width 345 height 31
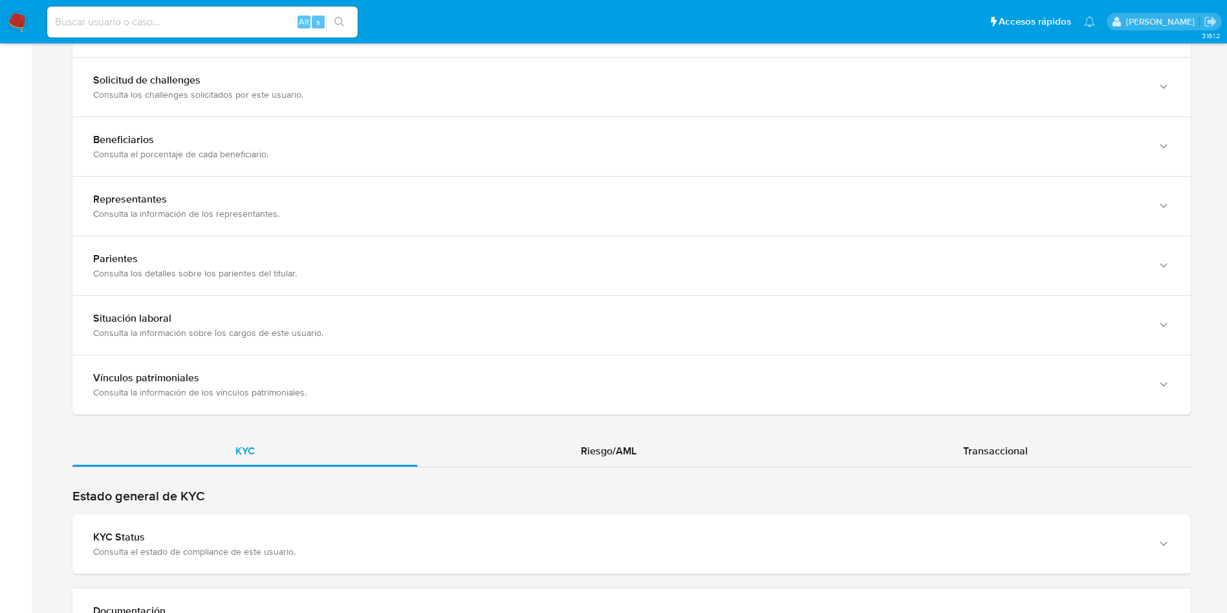
scroll to position [679, 0]
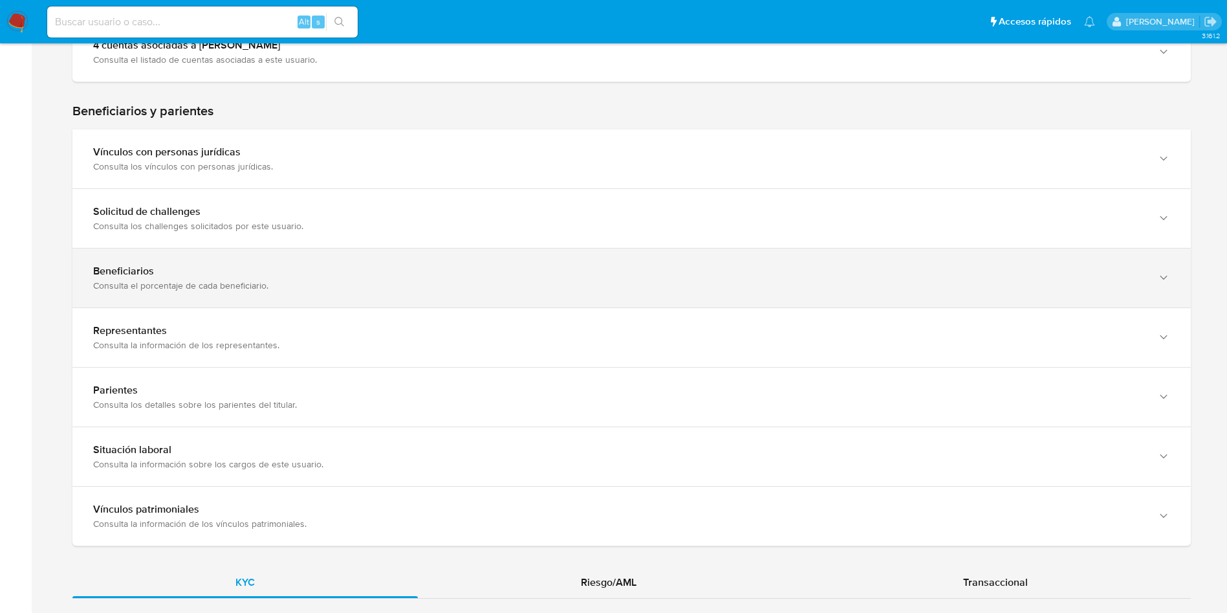
click at [171, 274] on div "Beneficiarios" at bounding box center [618, 271] width 1051 height 13
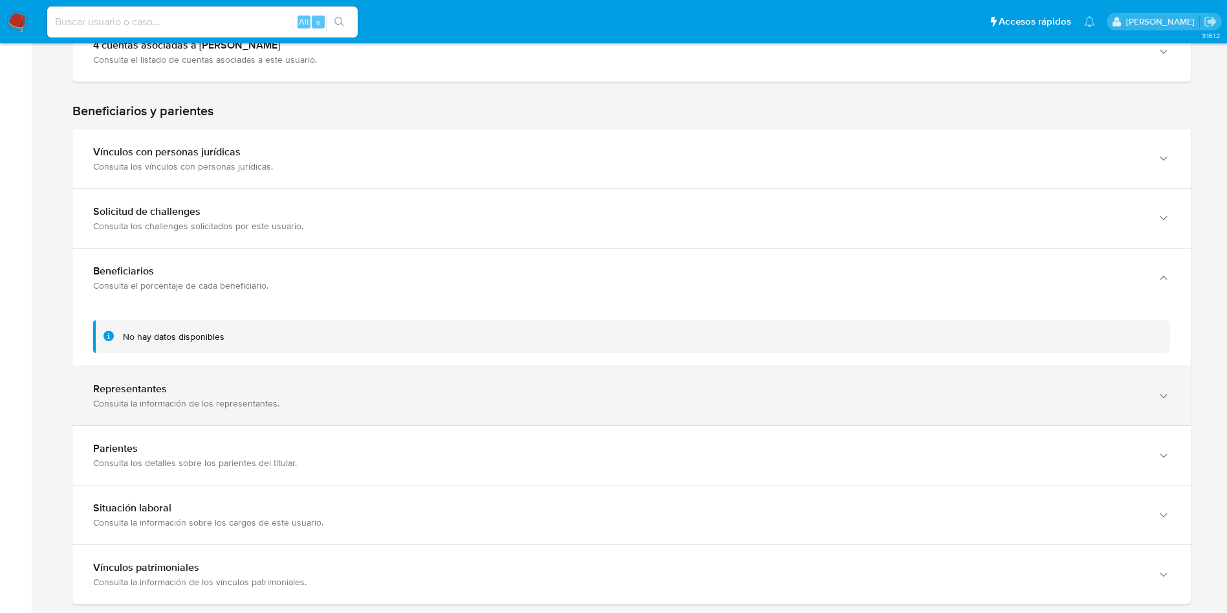
click at [195, 391] on div "Representantes" at bounding box center [618, 388] width 1051 height 13
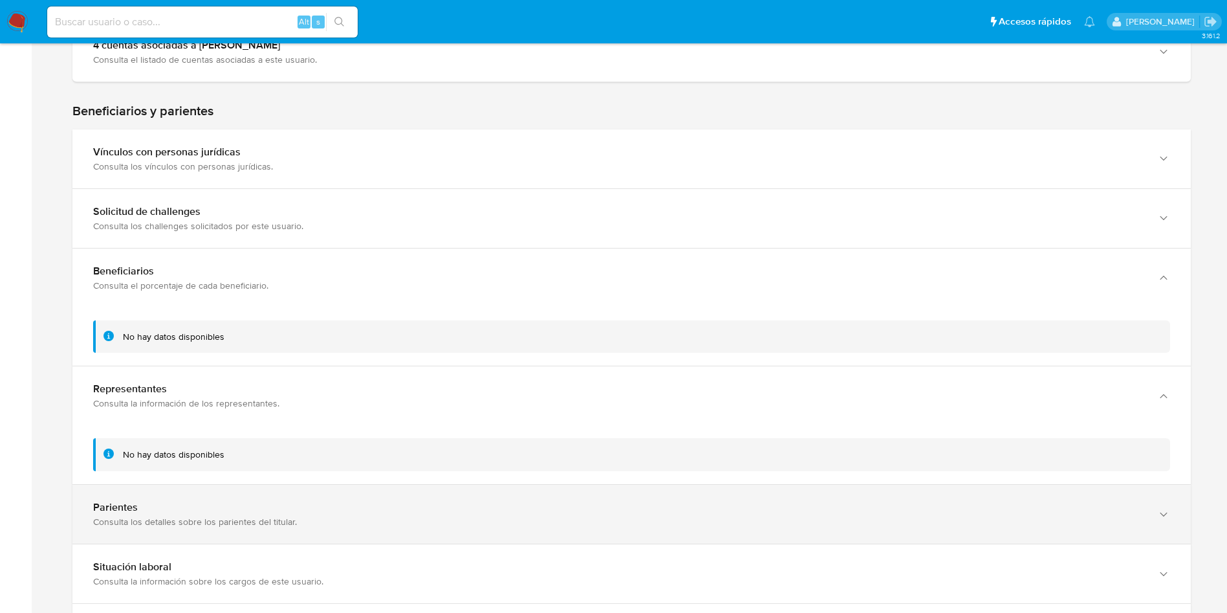
click at [195, 501] on div "Parientes" at bounding box center [618, 507] width 1051 height 13
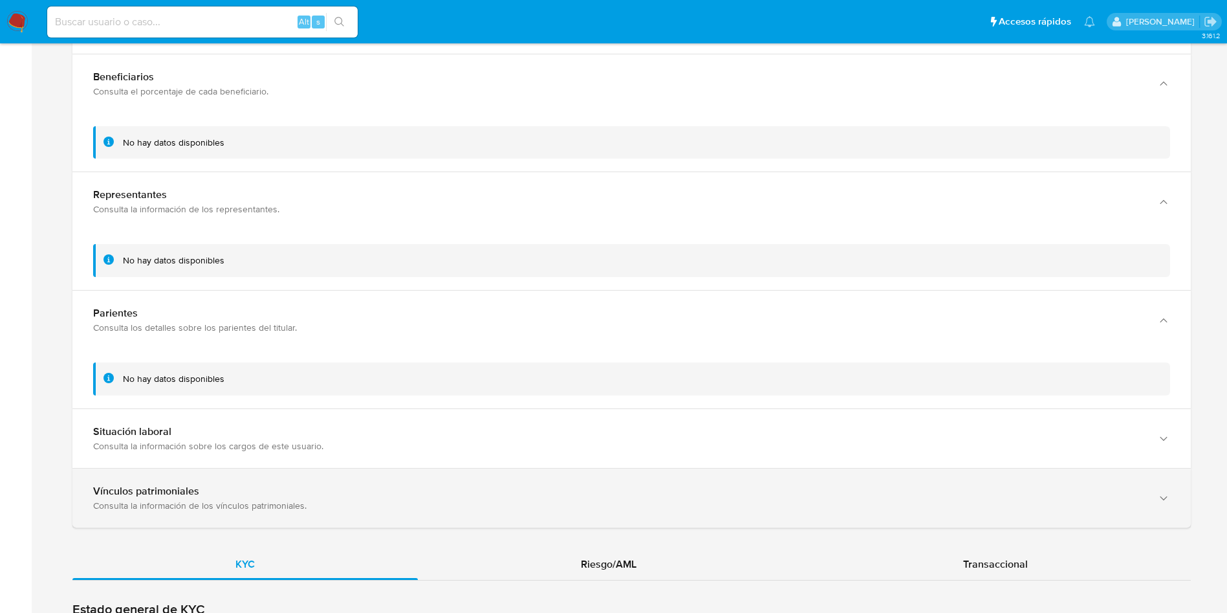
click at [181, 507] on div "Consulta la información de los vínculos patrimoniales." at bounding box center [618, 505] width 1051 height 12
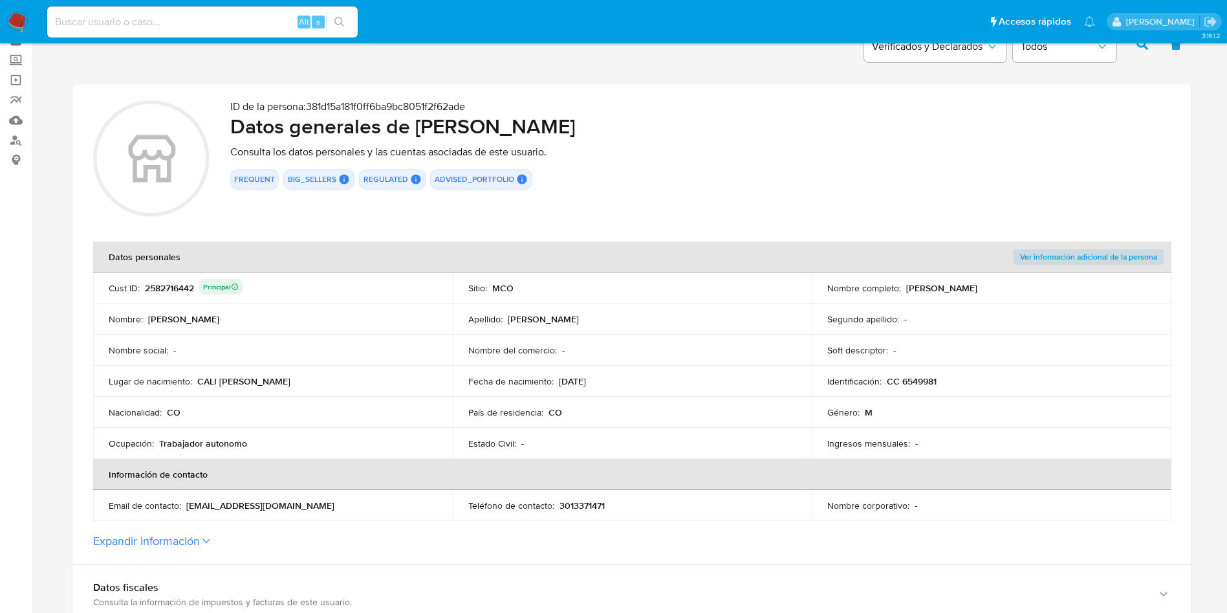
scroll to position [97, 0]
